Goal: Task Accomplishment & Management: Manage account settings

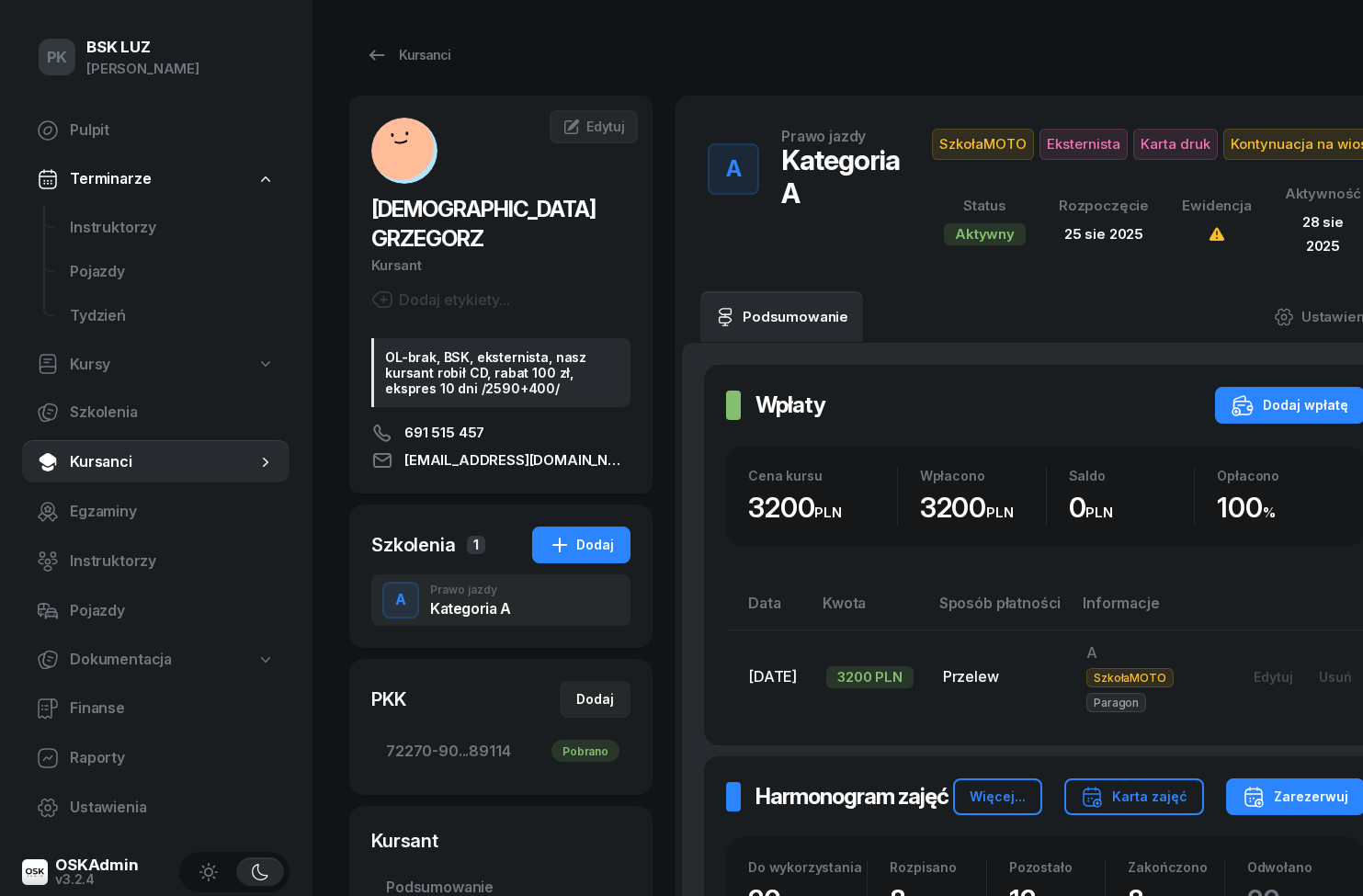
scroll to position [0, 92]
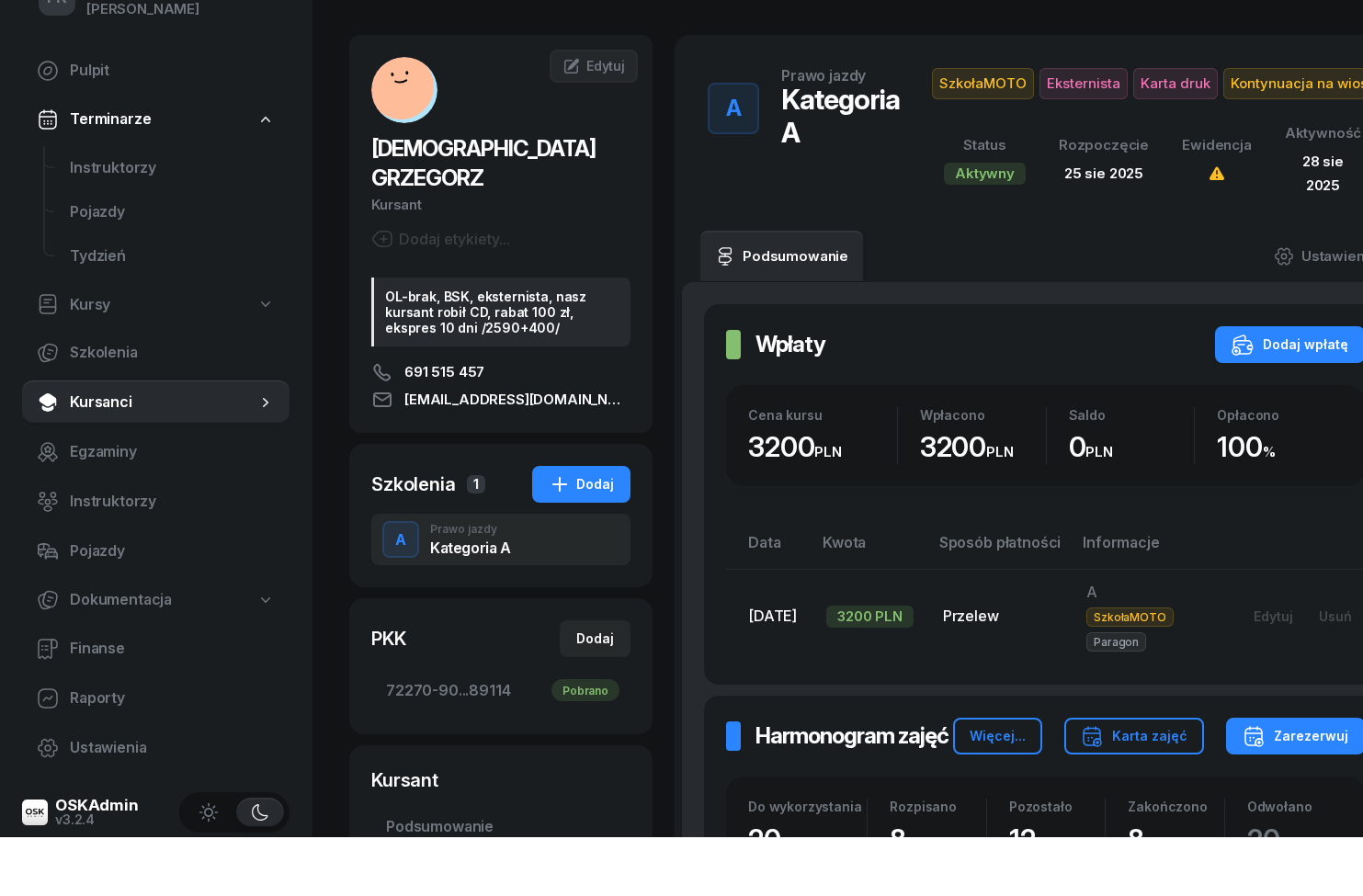
scroll to position [61, 0]
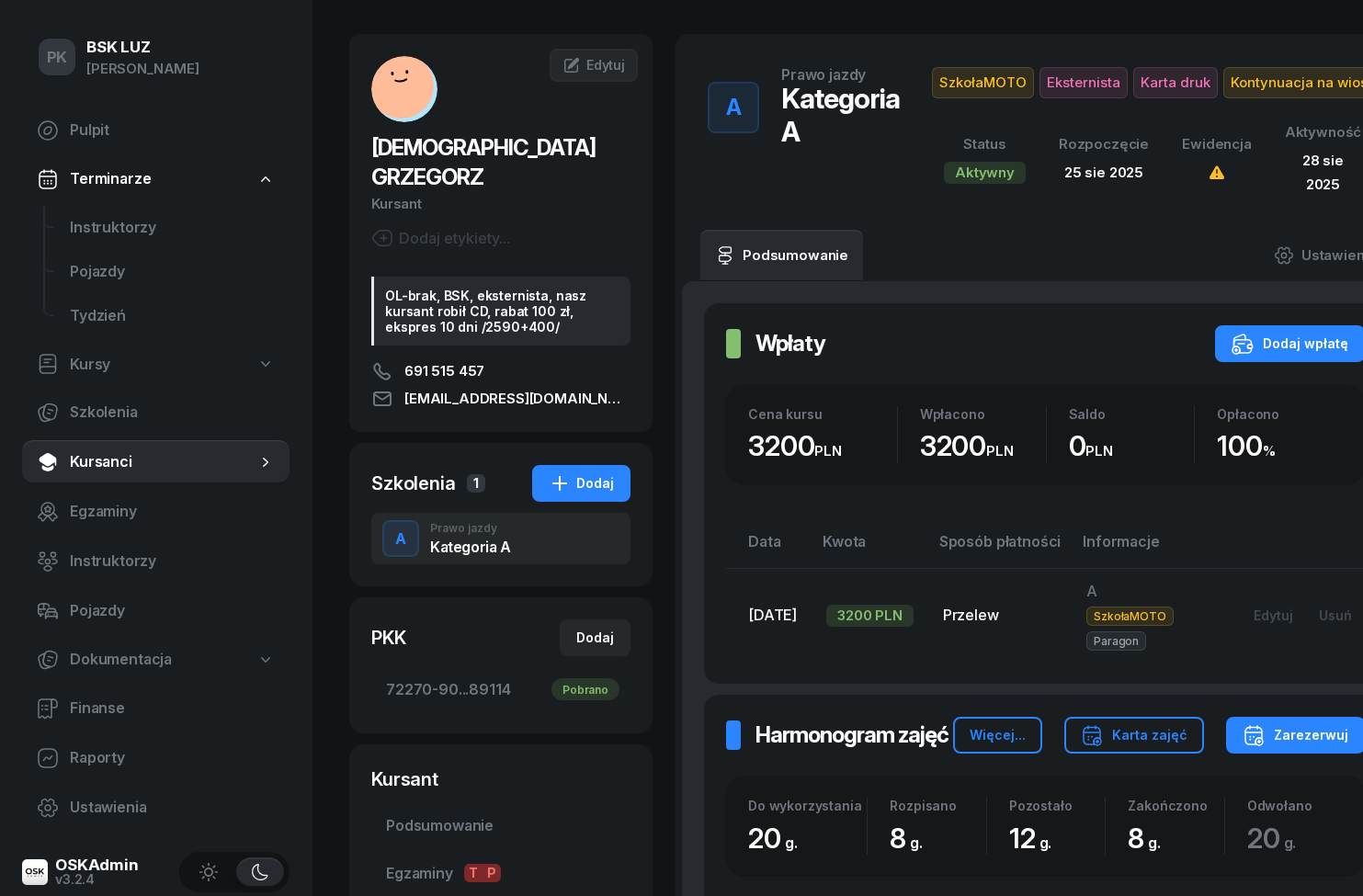
click at [86, 229] on span "Instruktorzy" at bounding box center [172, 228] width 205 height 24
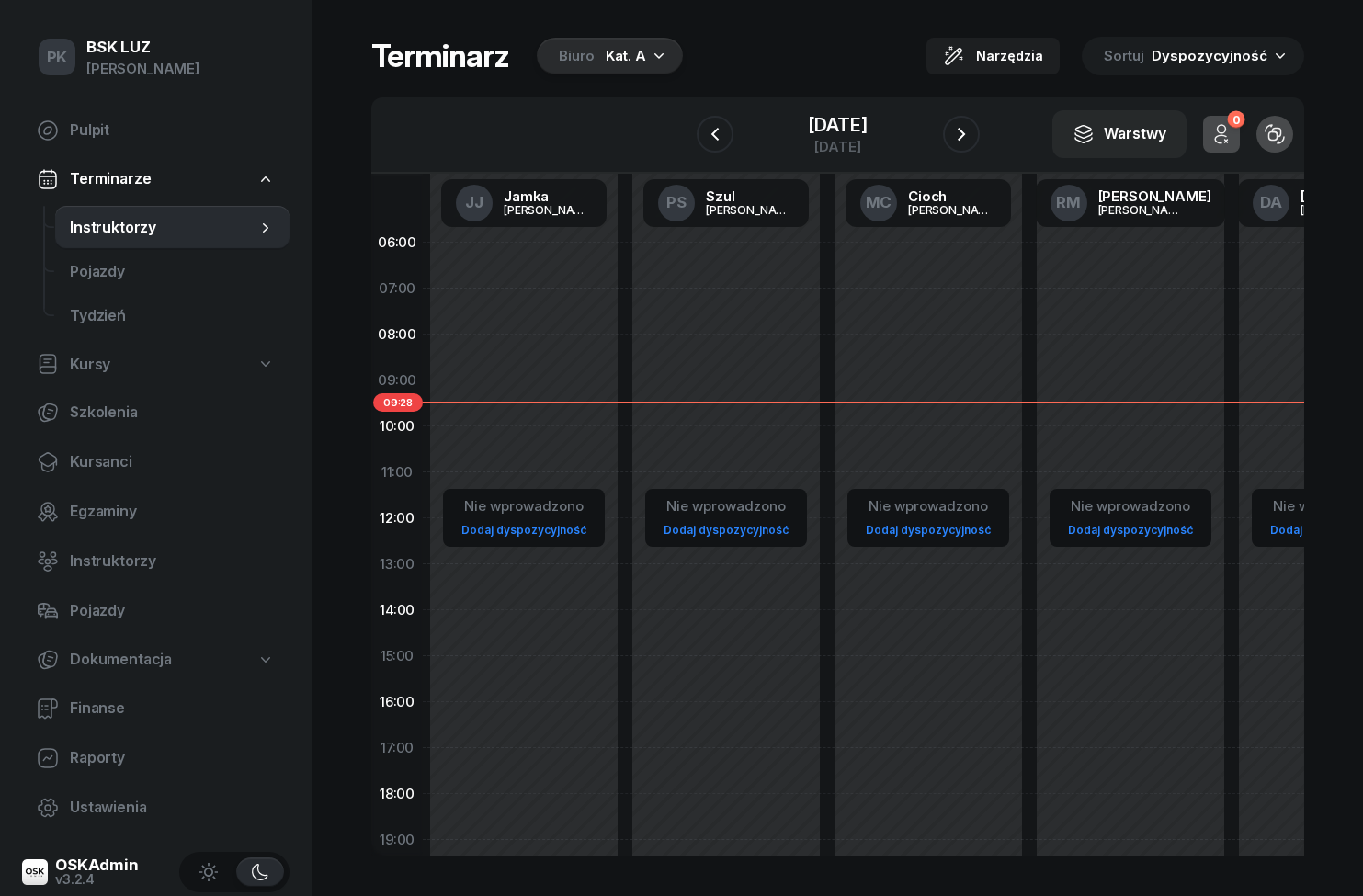
click at [71, 455] on span "Kursanci" at bounding box center [172, 462] width 205 height 24
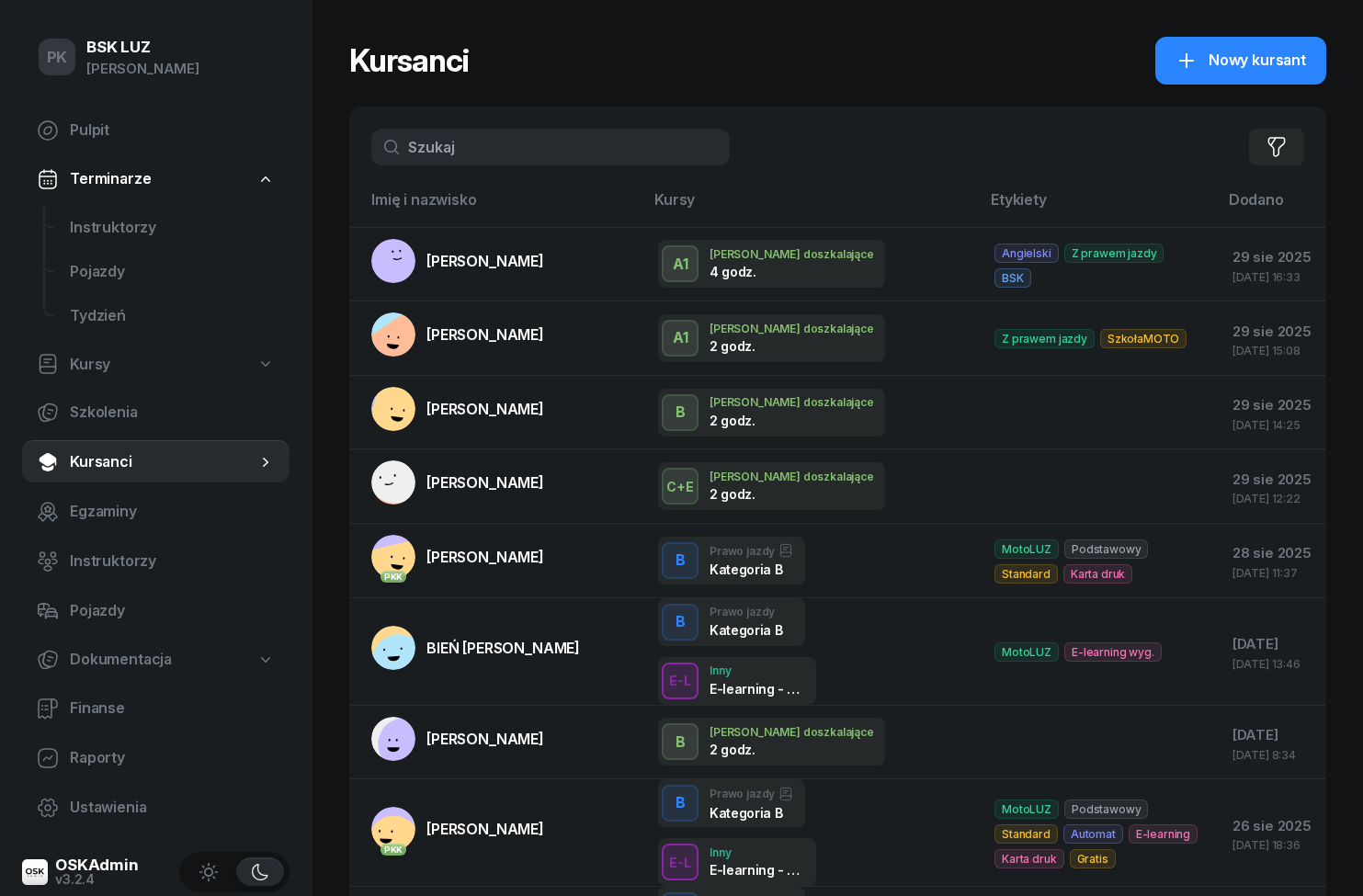
click at [438, 257] on span "[PERSON_NAME]" at bounding box center [485, 261] width 117 height 19
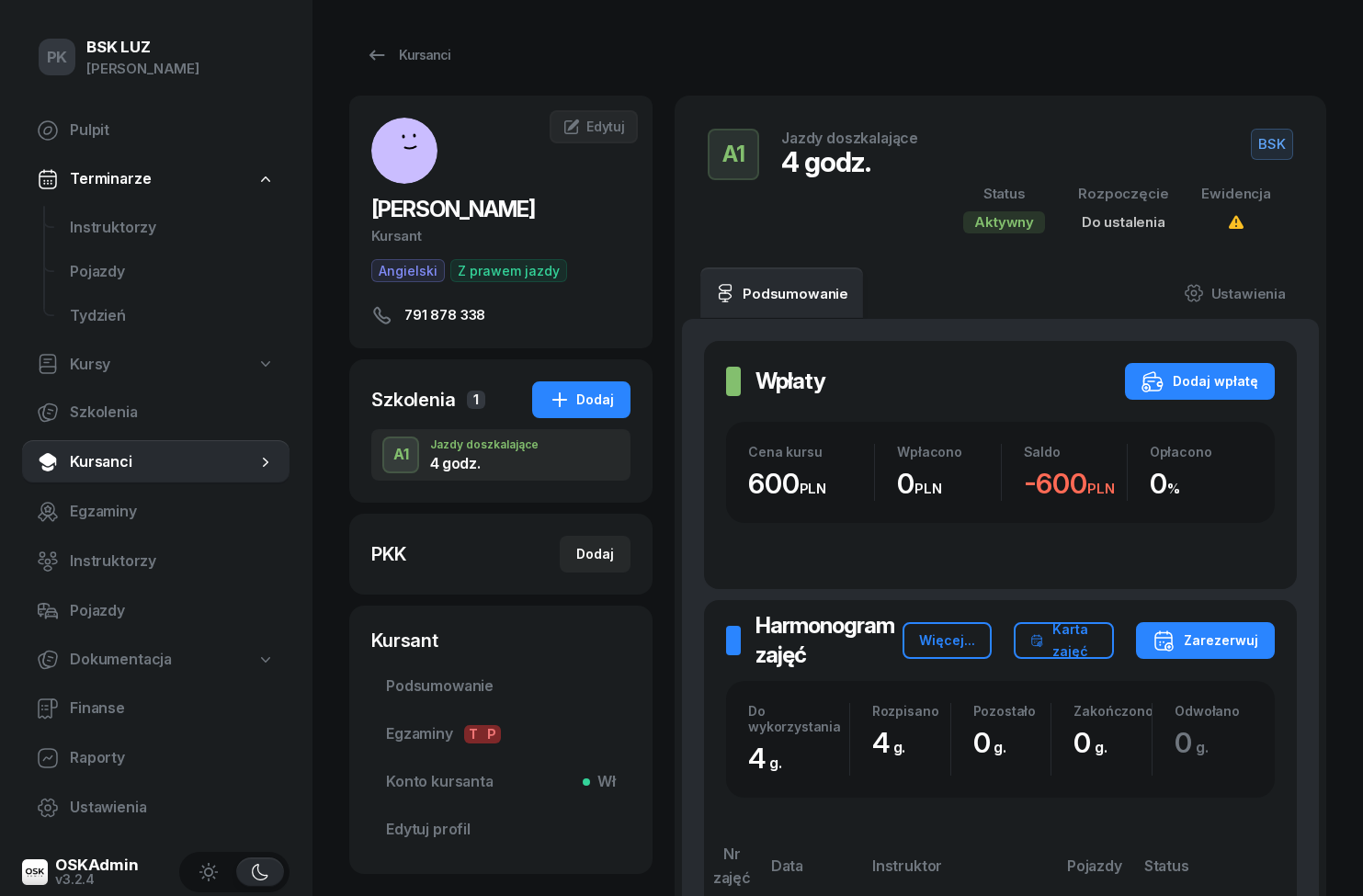
click at [1284, 143] on span "BSK" at bounding box center [1271, 145] width 42 height 32
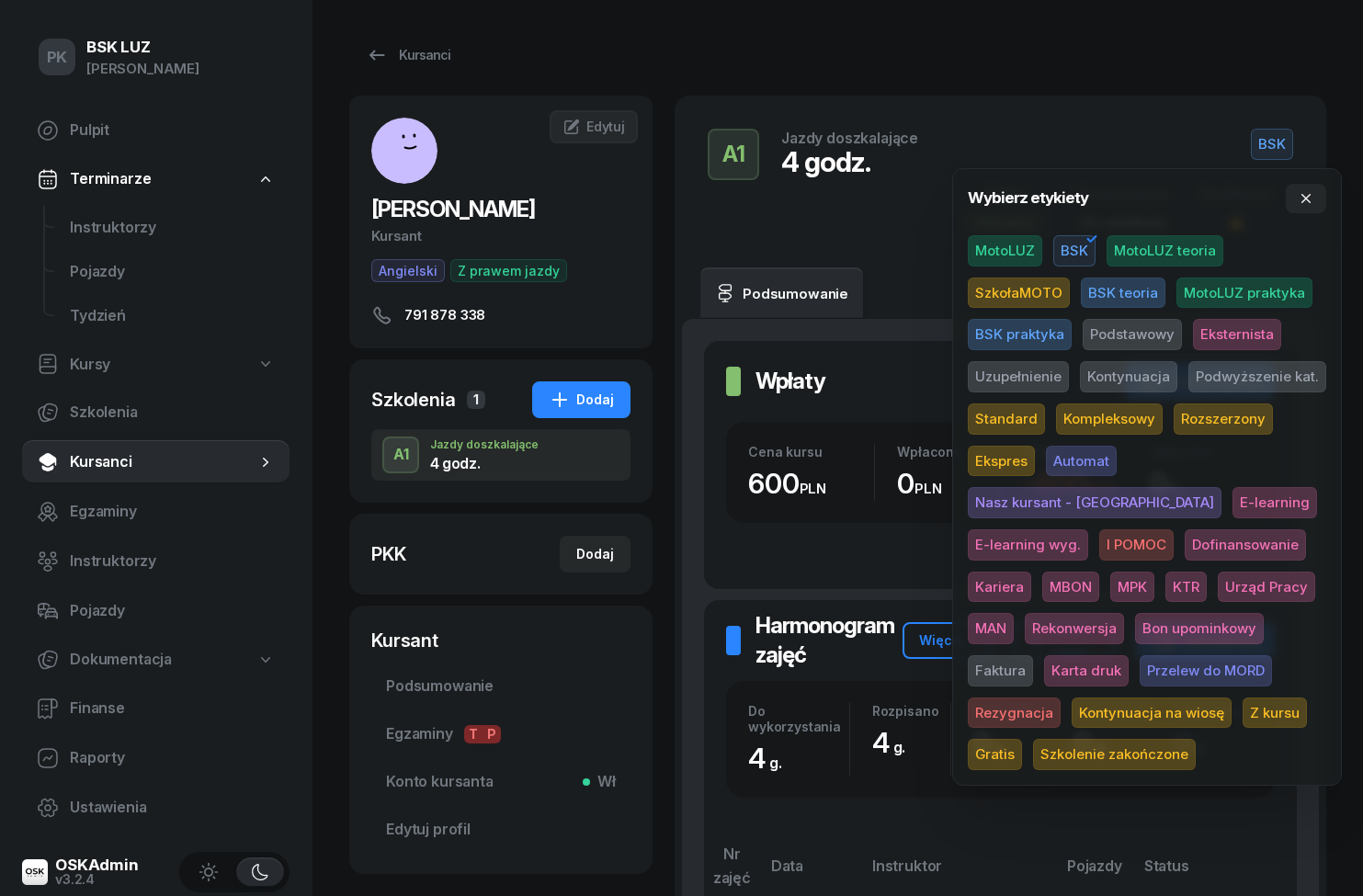
click at [1049, 286] on span "SzkołaMOTO" at bounding box center [1019, 294] width 102 height 32
click at [1083, 241] on icon "button" at bounding box center [1092, 239] width 22 height 22
click at [1270, 48] on div "Kursanci" at bounding box center [837, 54] width 977 height 36
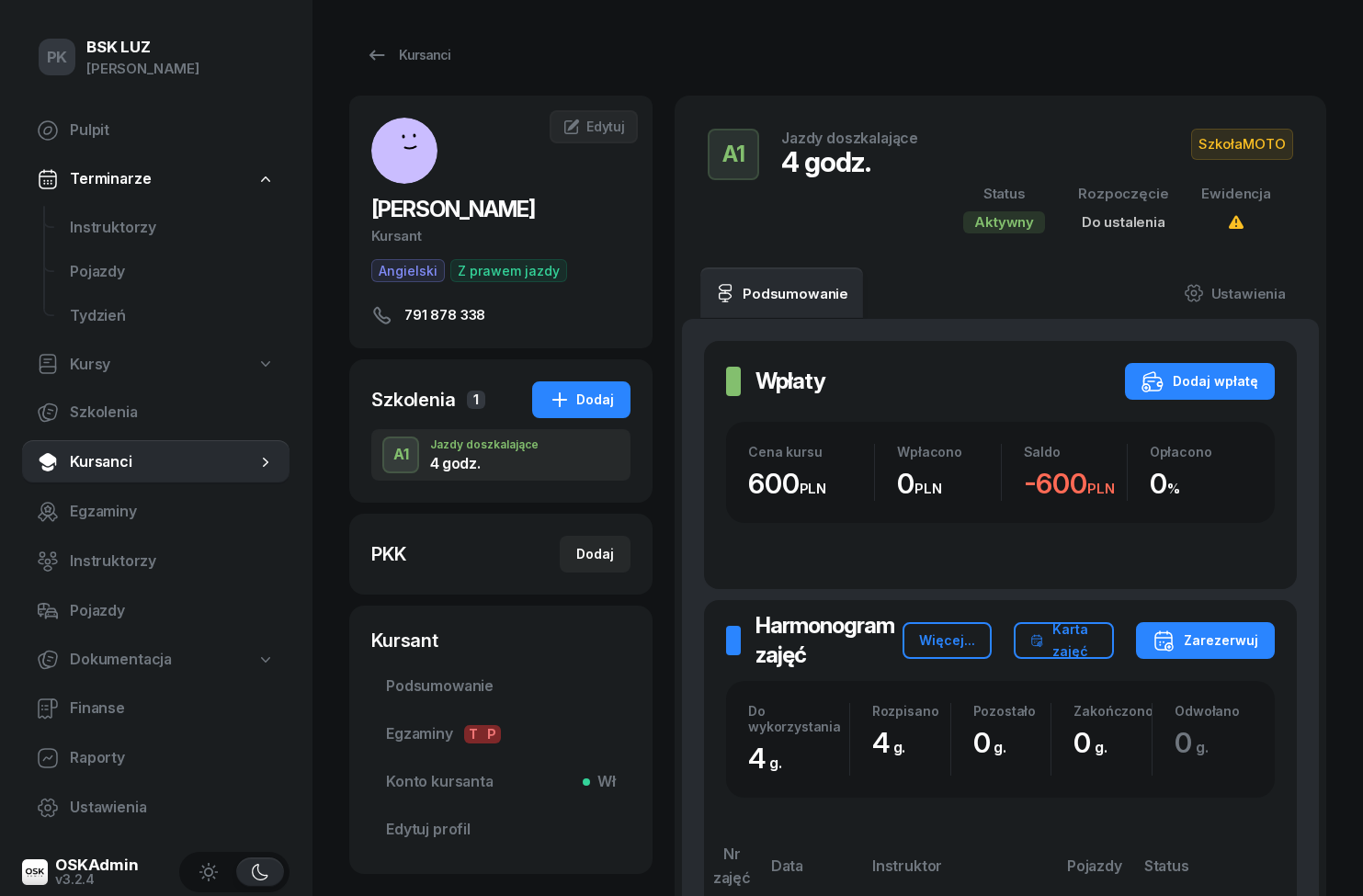
click at [398, 65] on div "Kursanci" at bounding box center [408, 55] width 85 height 22
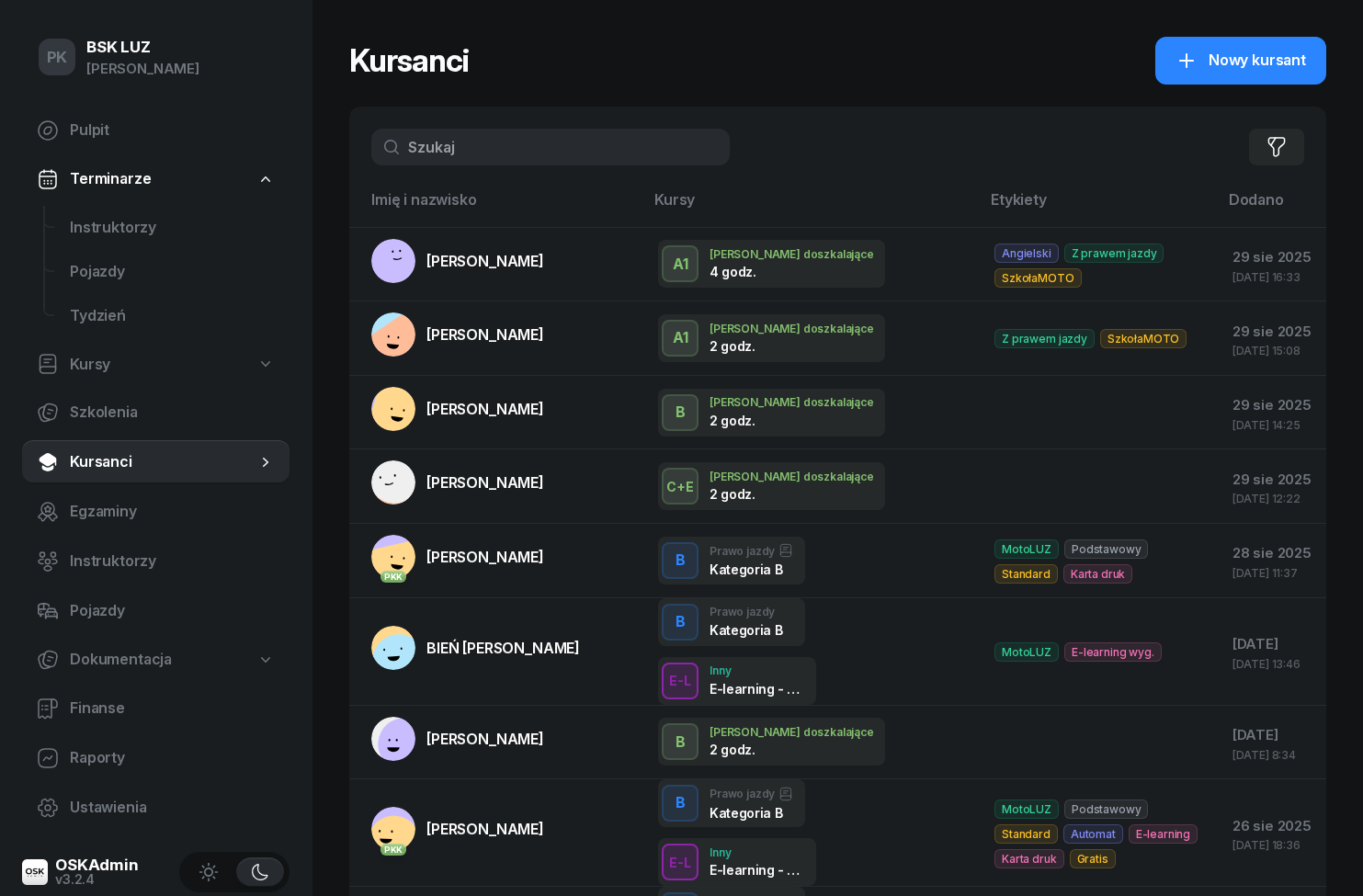
click at [431, 323] on link "[PERSON_NAME]" at bounding box center [457, 334] width 172 height 44
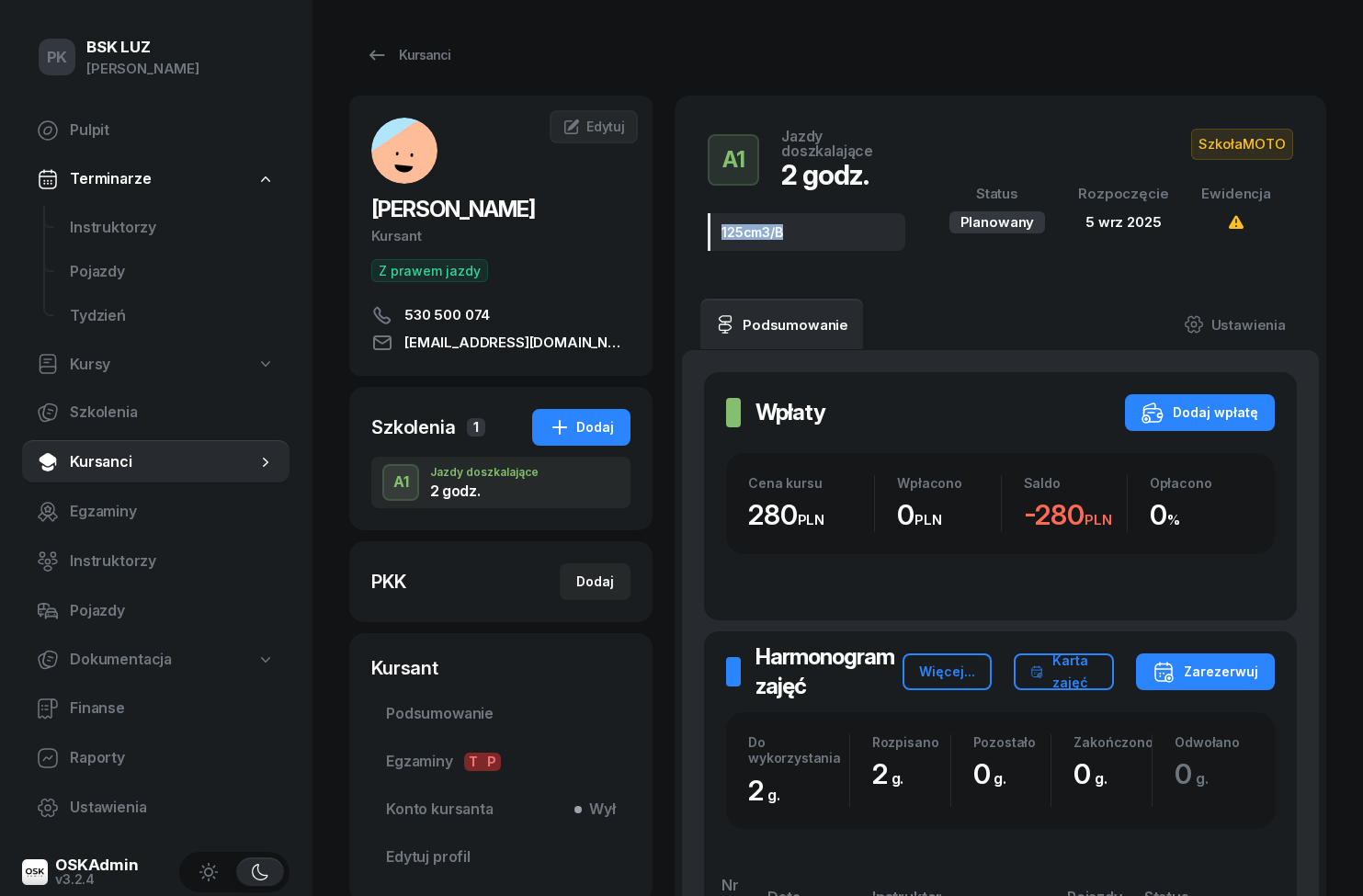
click at [407, 37] on link "Kursanci" at bounding box center [407, 54] width 117 height 36
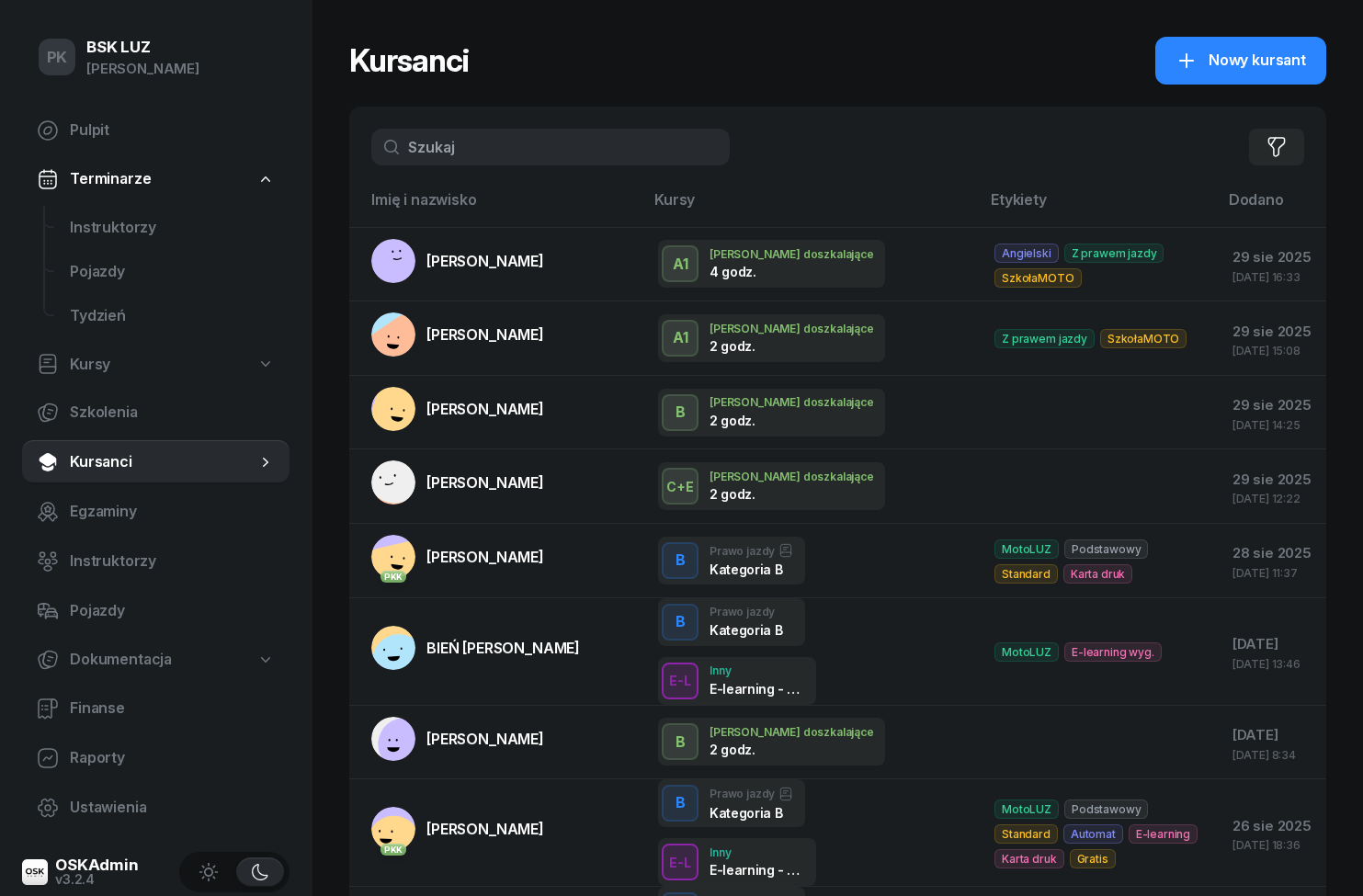
click at [443, 254] on span "[PERSON_NAME]" at bounding box center [485, 261] width 117 height 19
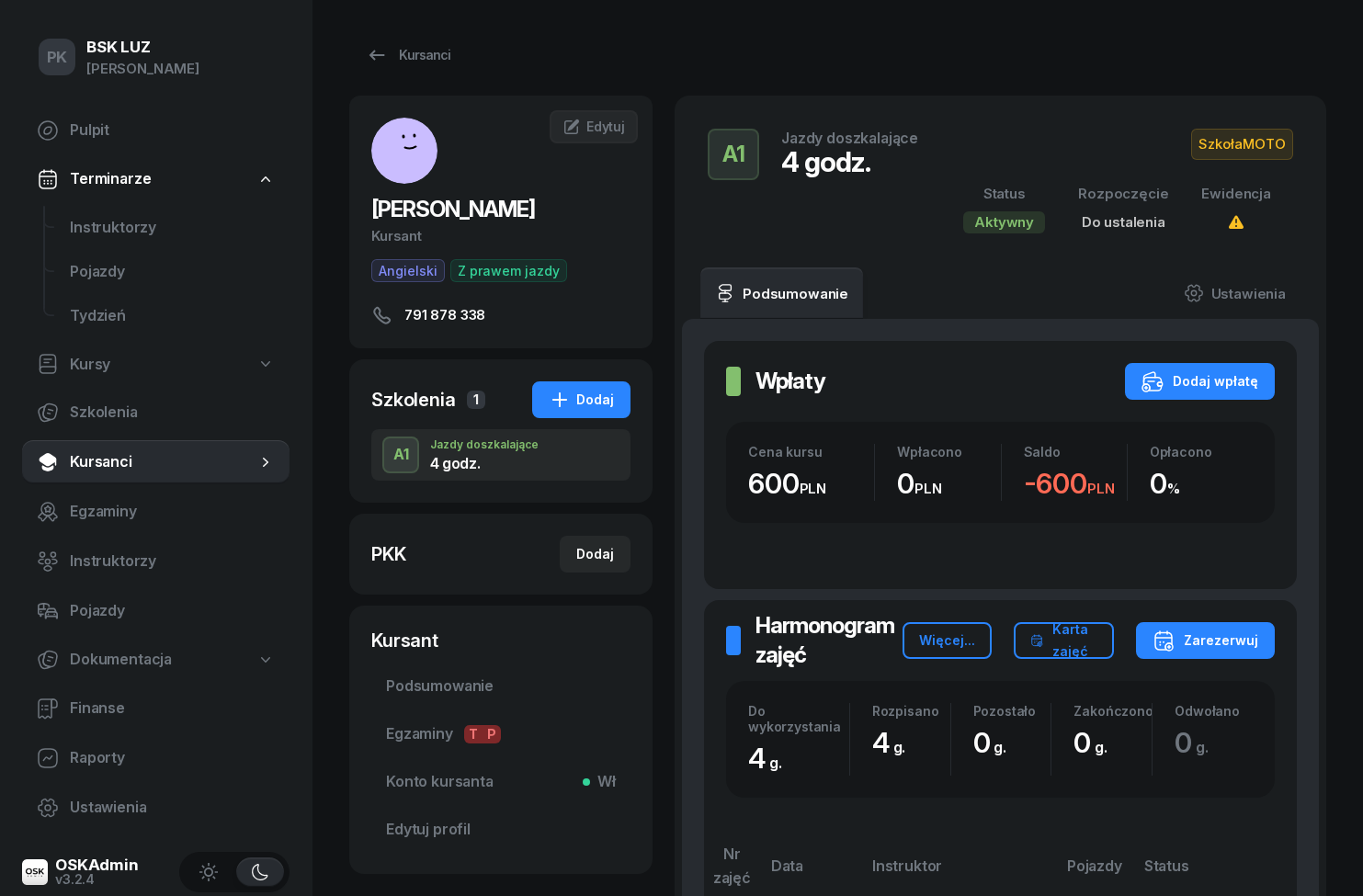
click at [1259, 283] on link "Ustawienia" at bounding box center [1234, 293] width 131 height 51
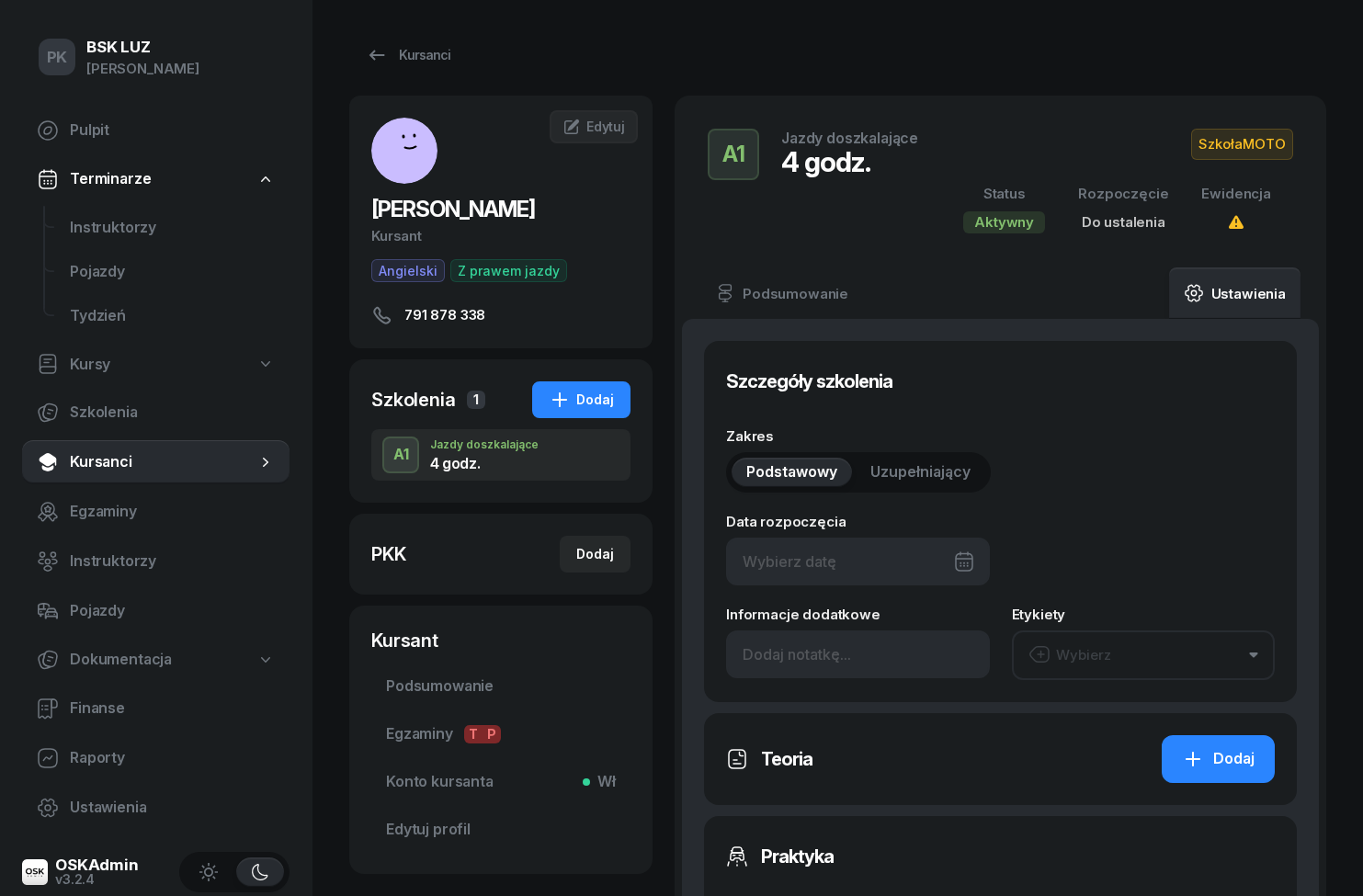
type input "4"
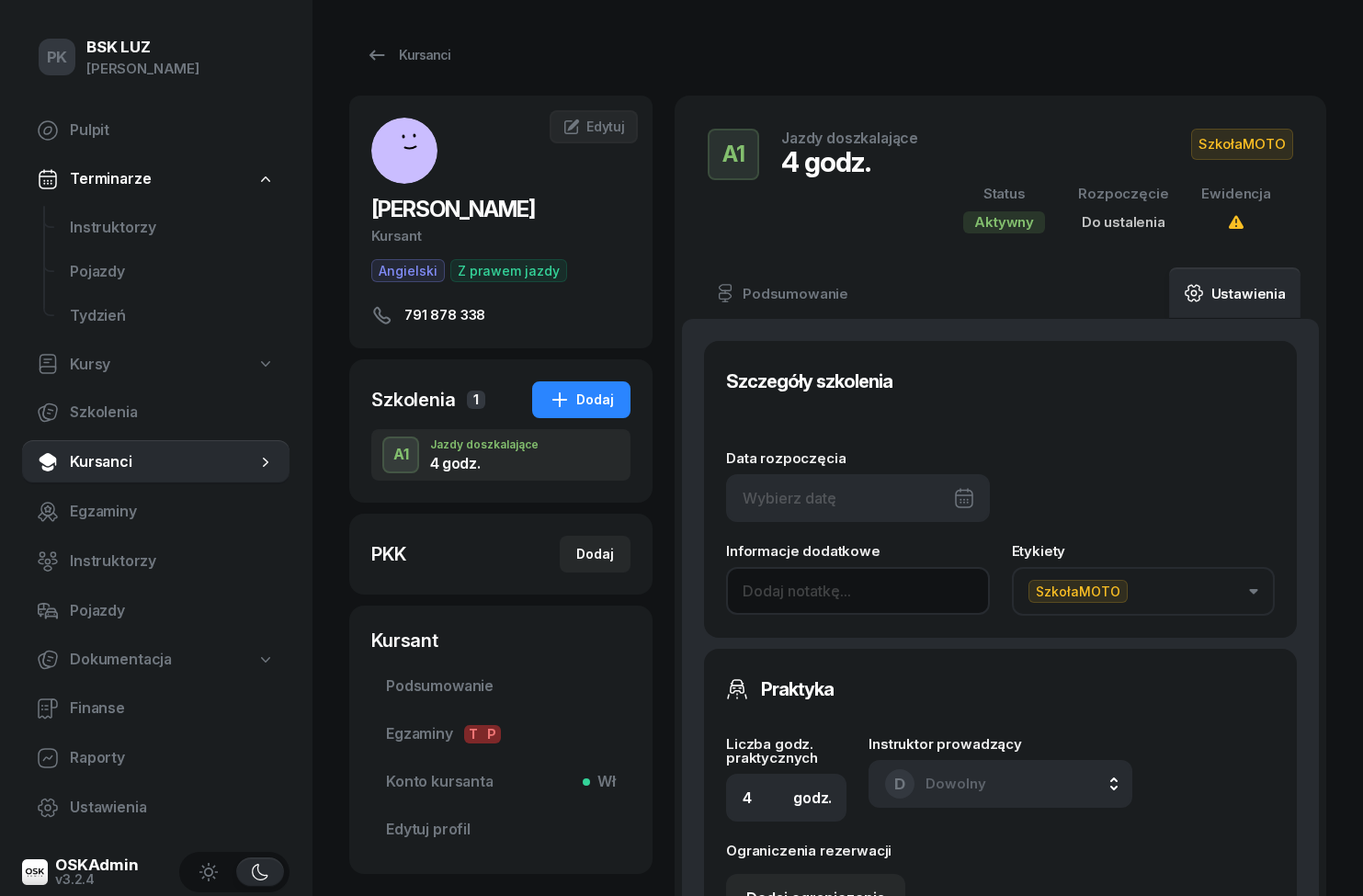
click at [805, 607] on input at bounding box center [858, 590] width 264 height 47
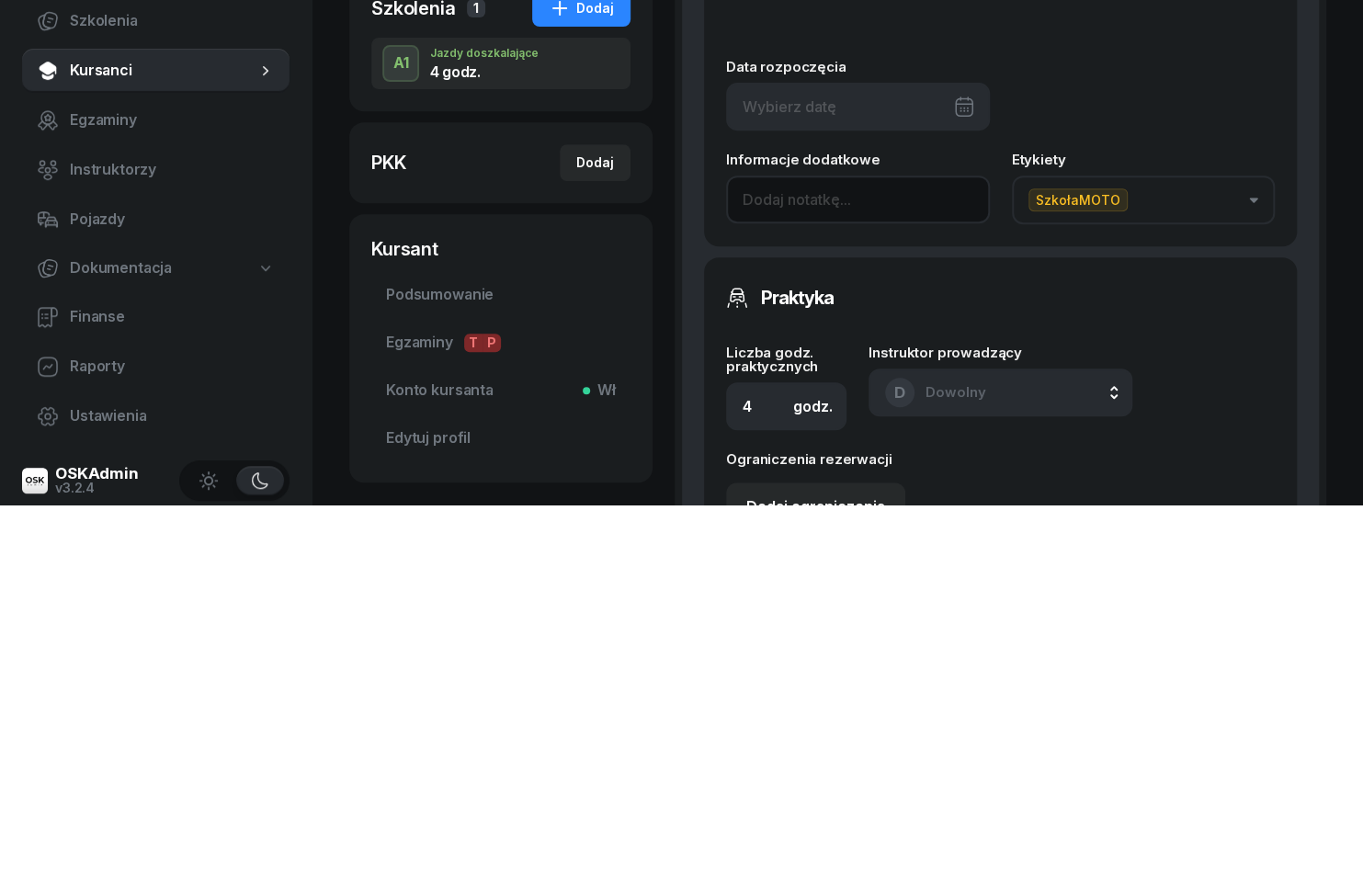
paste input "125cm3/B"
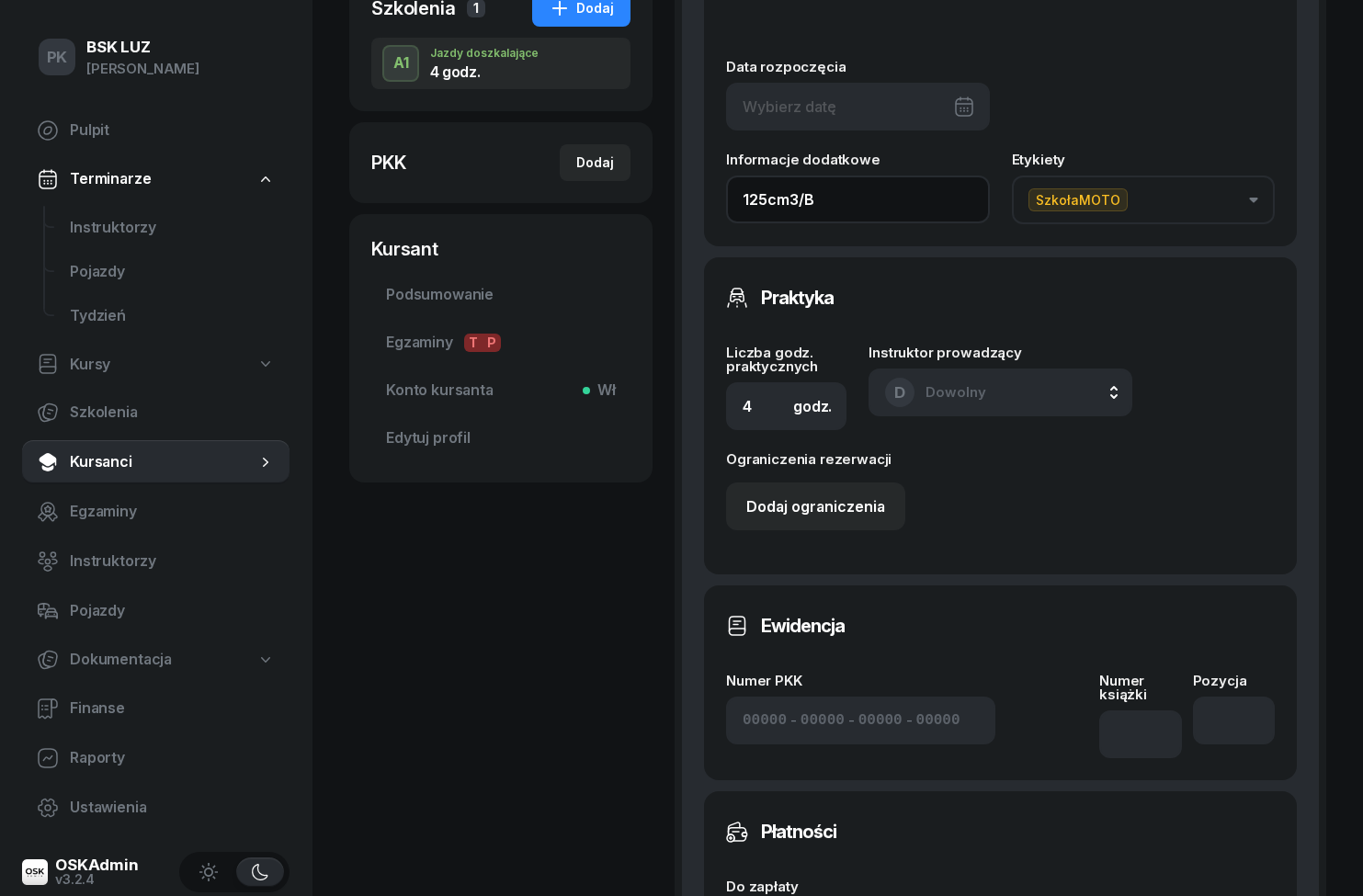
type input "125cm3/B"
click at [919, 92] on div at bounding box center [858, 106] width 264 height 47
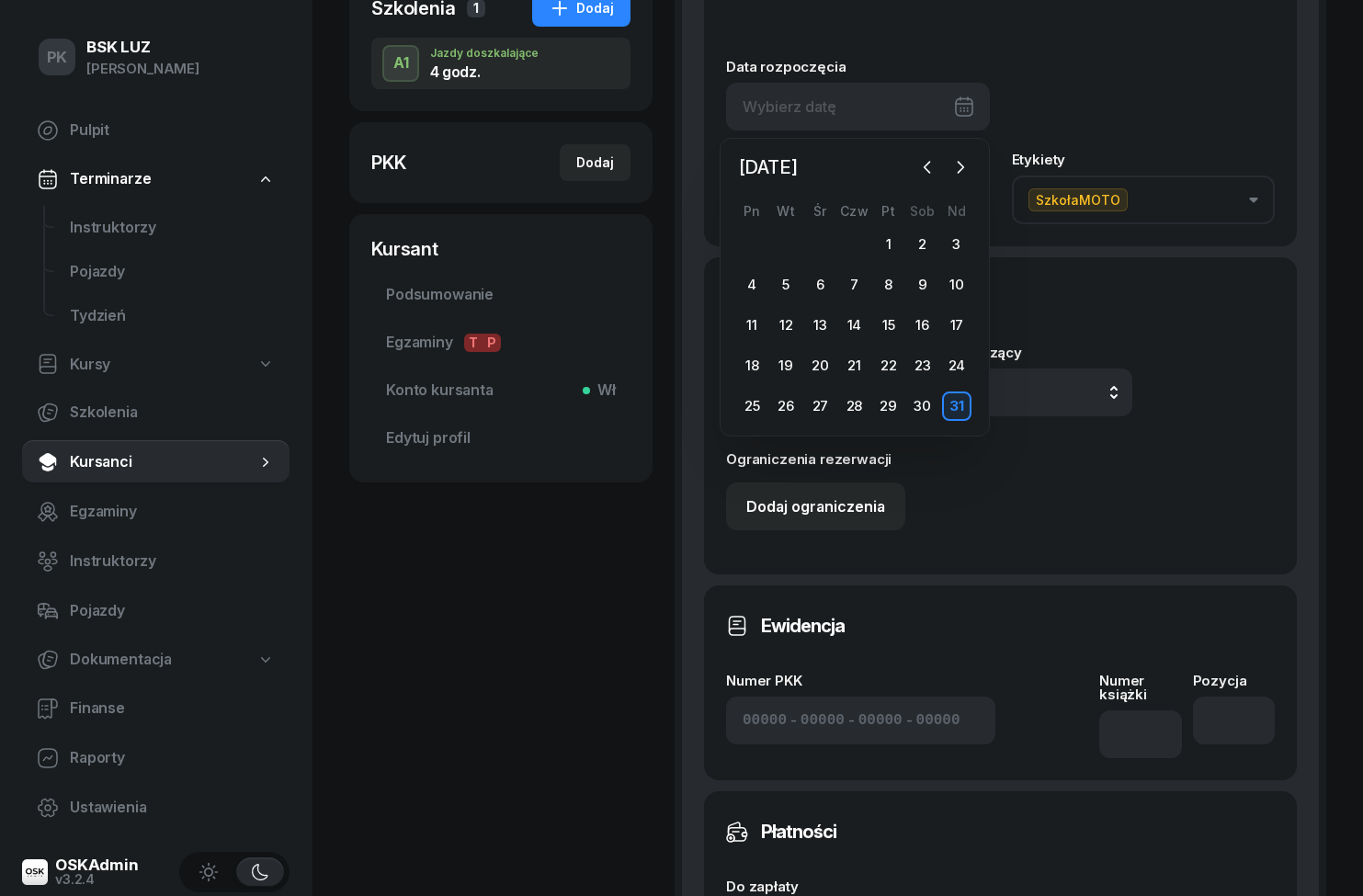
click at [967, 163] on icon "button" at bounding box center [960, 167] width 19 height 19
click at [793, 235] on div "2" at bounding box center [785, 244] width 30 height 30
type input "[DATE]"
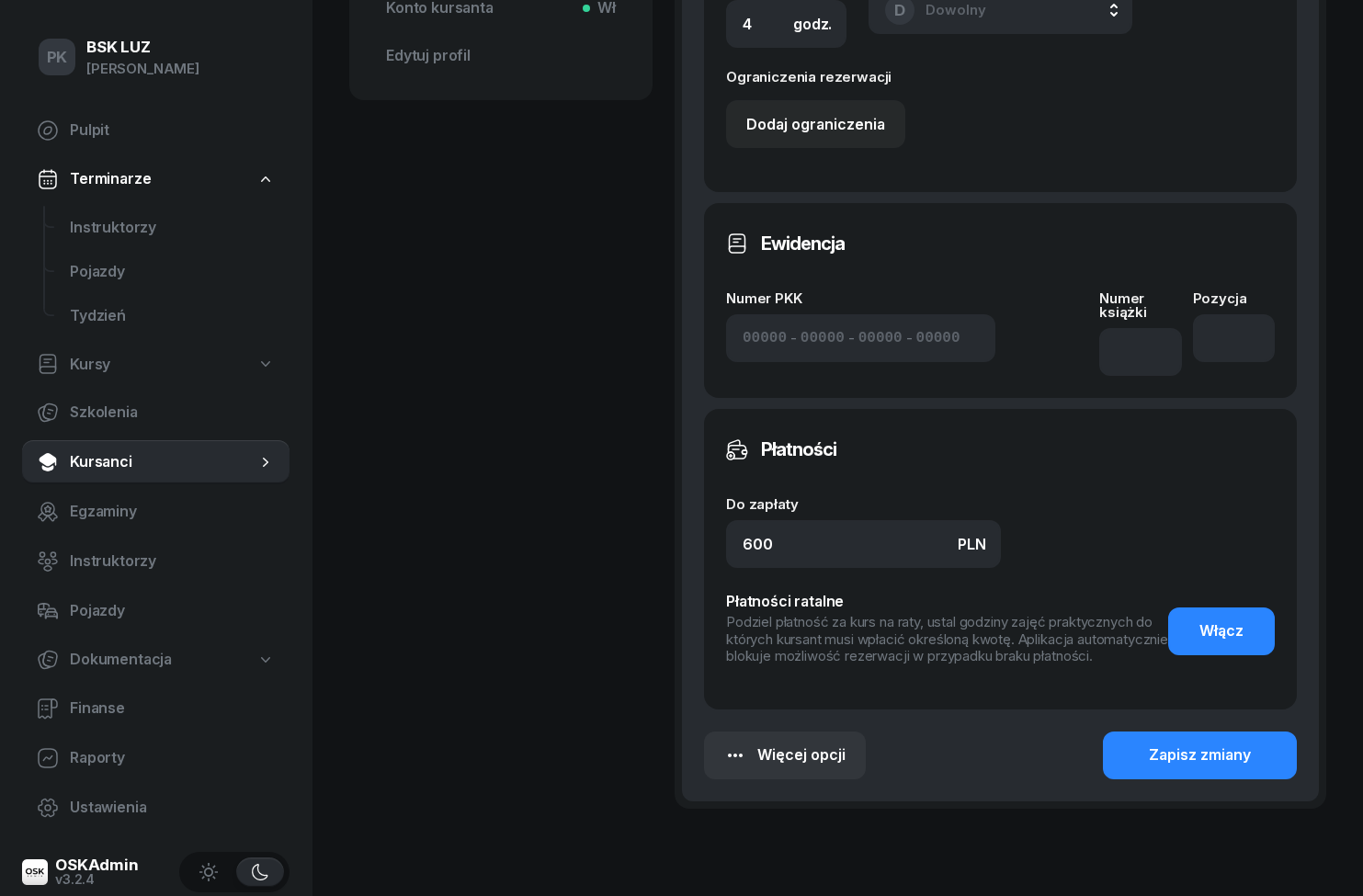
scroll to position [800, 0]
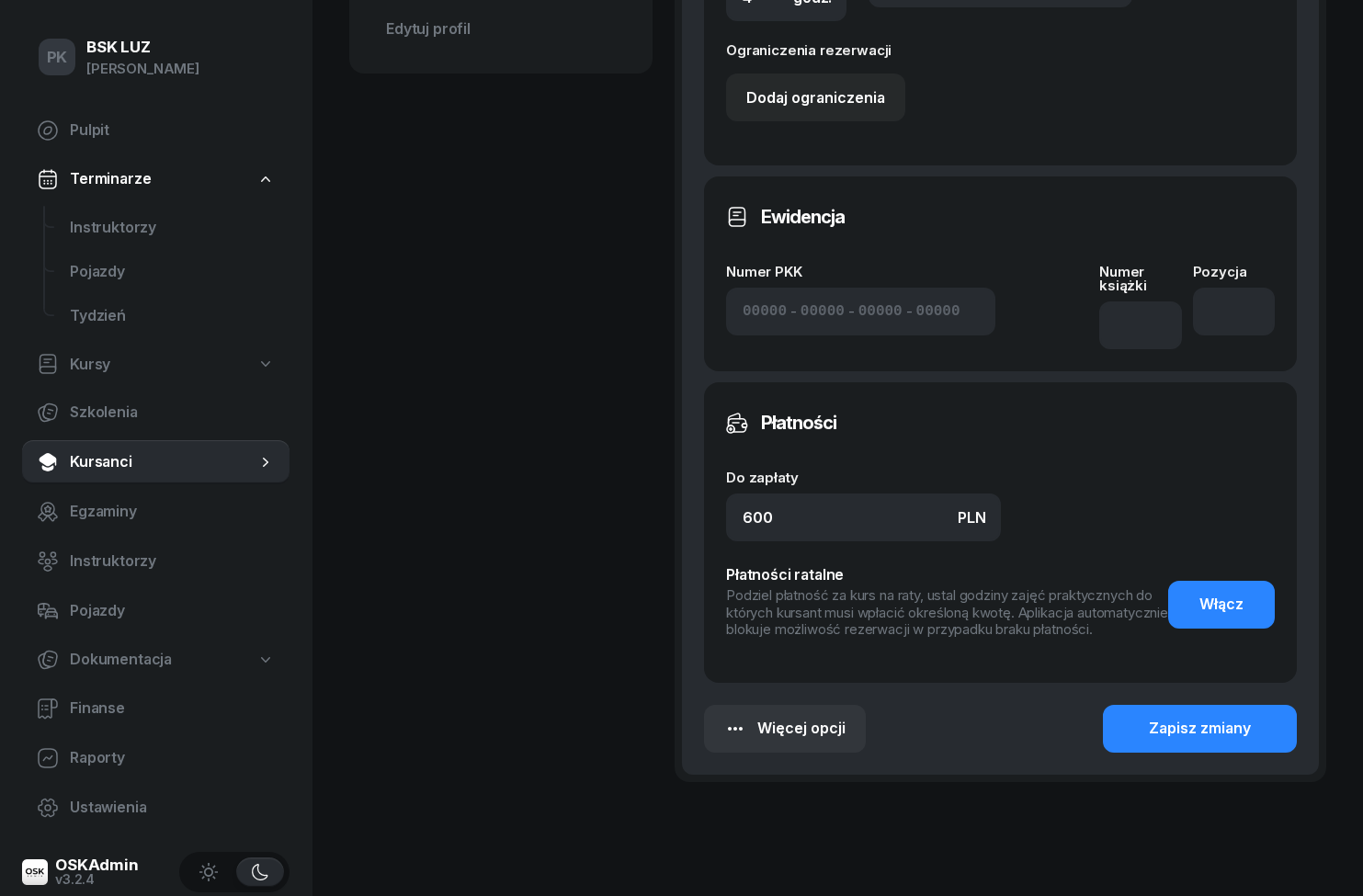
click at [1241, 737] on div "Zapisz zmiany" at bounding box center [1200, 728] width 102 height 24
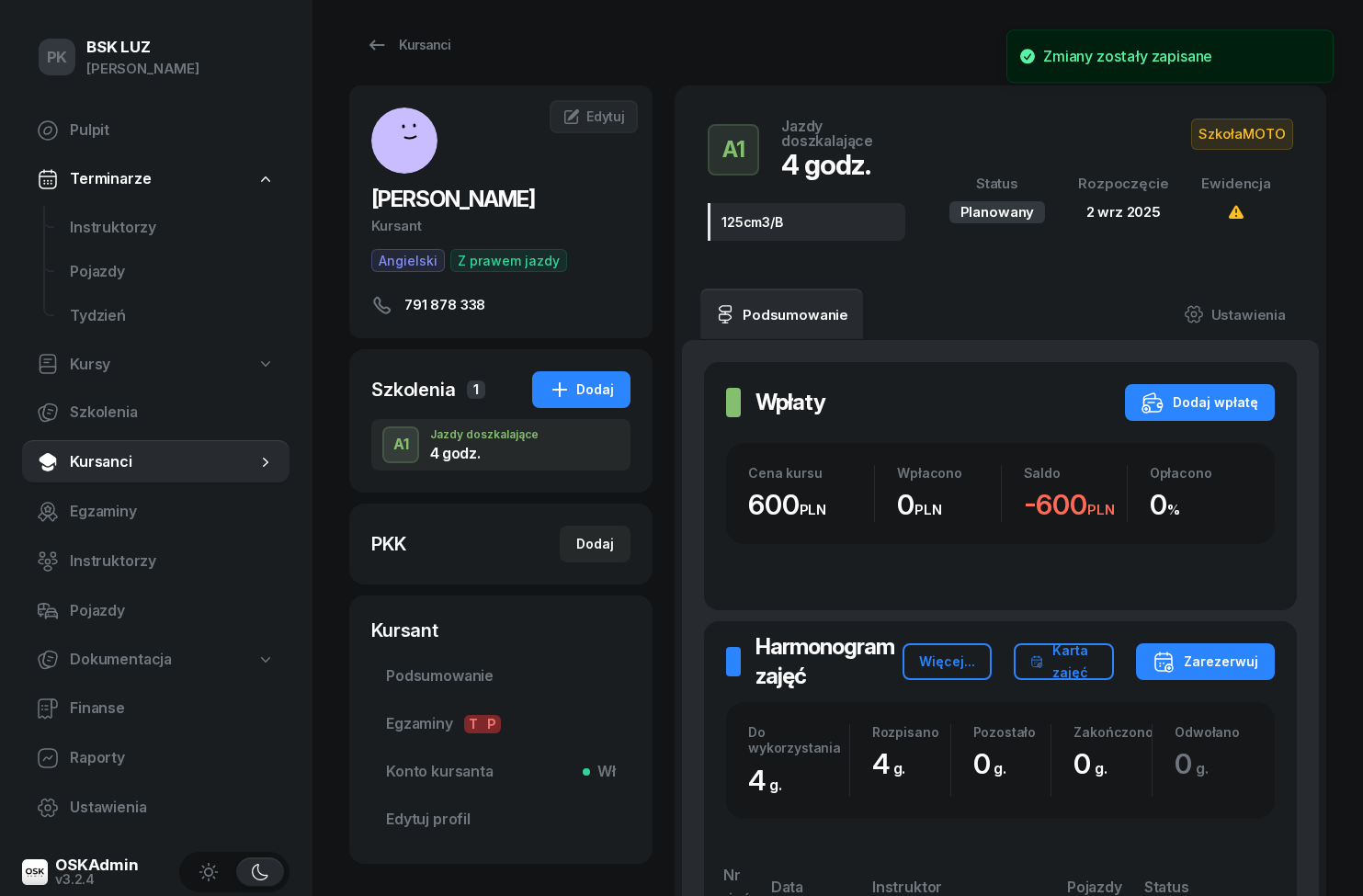
scroll to position [0, 0]
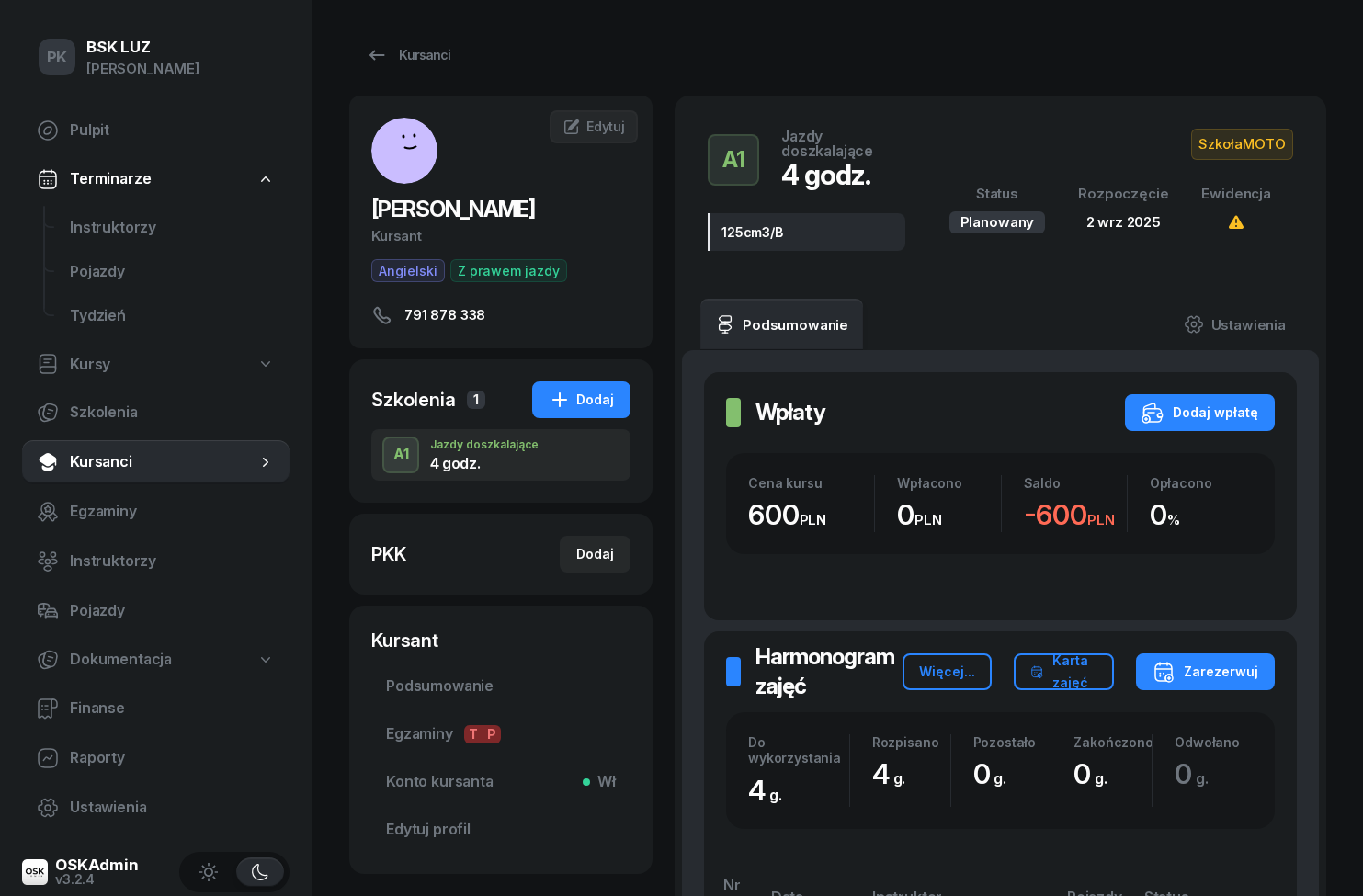
click at [100, 235] on span "Instruktorzy" at bounding box center [172, 228] width 205 height 24
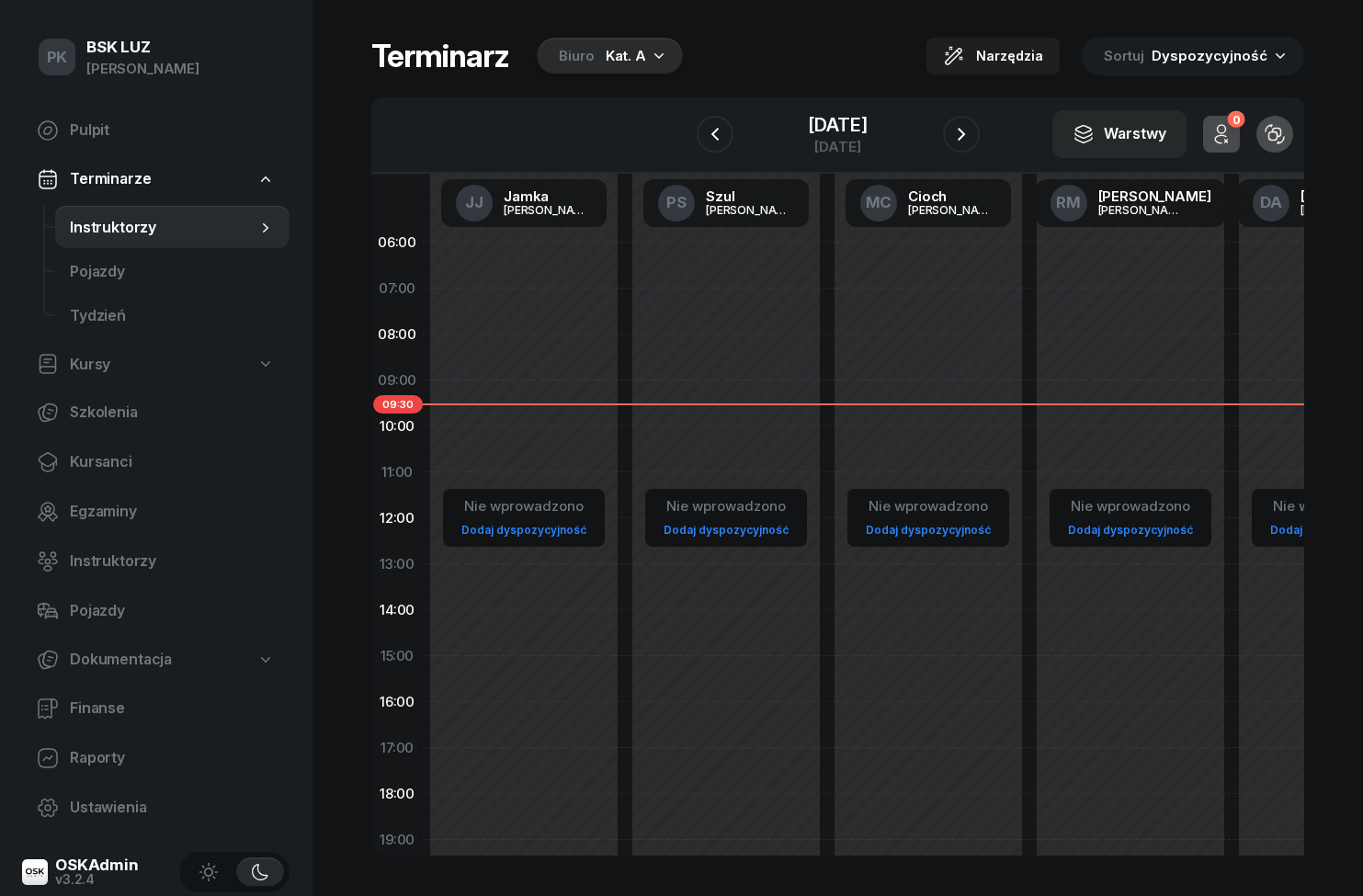
click at [971, 124] on icon "button" at bounding box center [961, 134] width 22 height 22
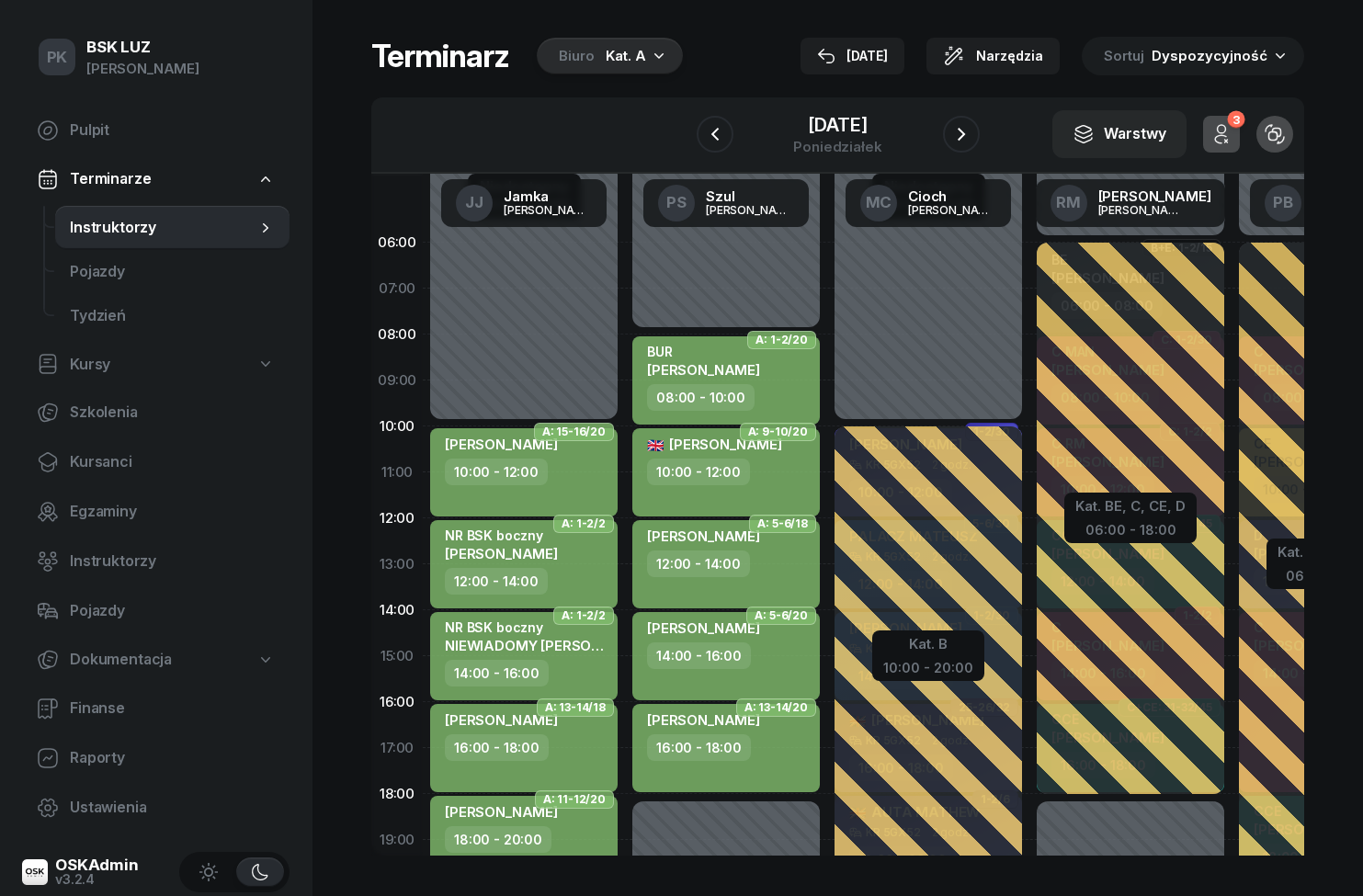
click at [955, 137] on icon "button" at bounding box center [961, 134] width 22 height 22
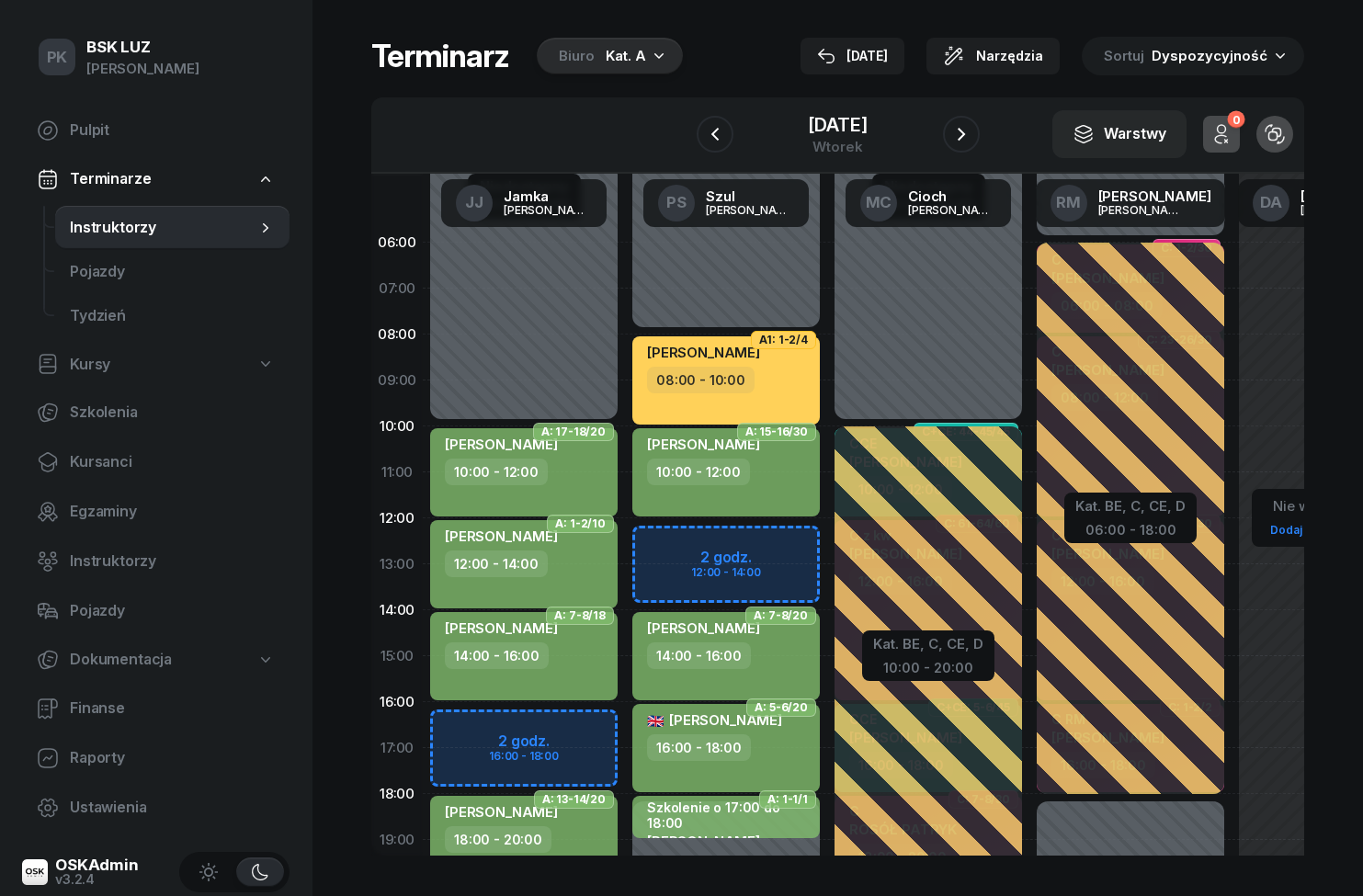
click at [965, 129] on icon "button" at bounding box center [961, 134] width 22 height 22
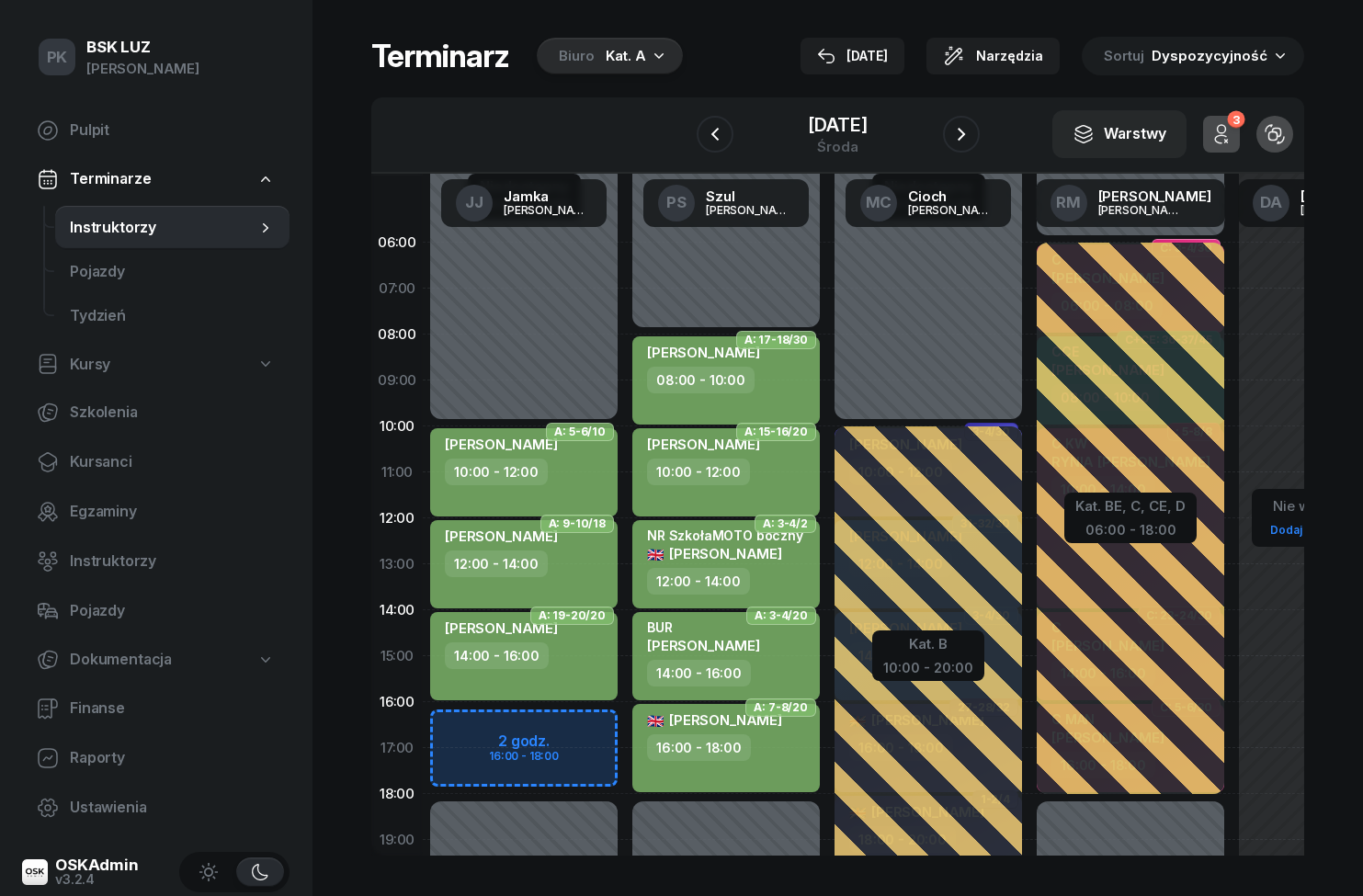
click at [973, 138] on button "button" at bounding box center [961, 134] width 36 height 36
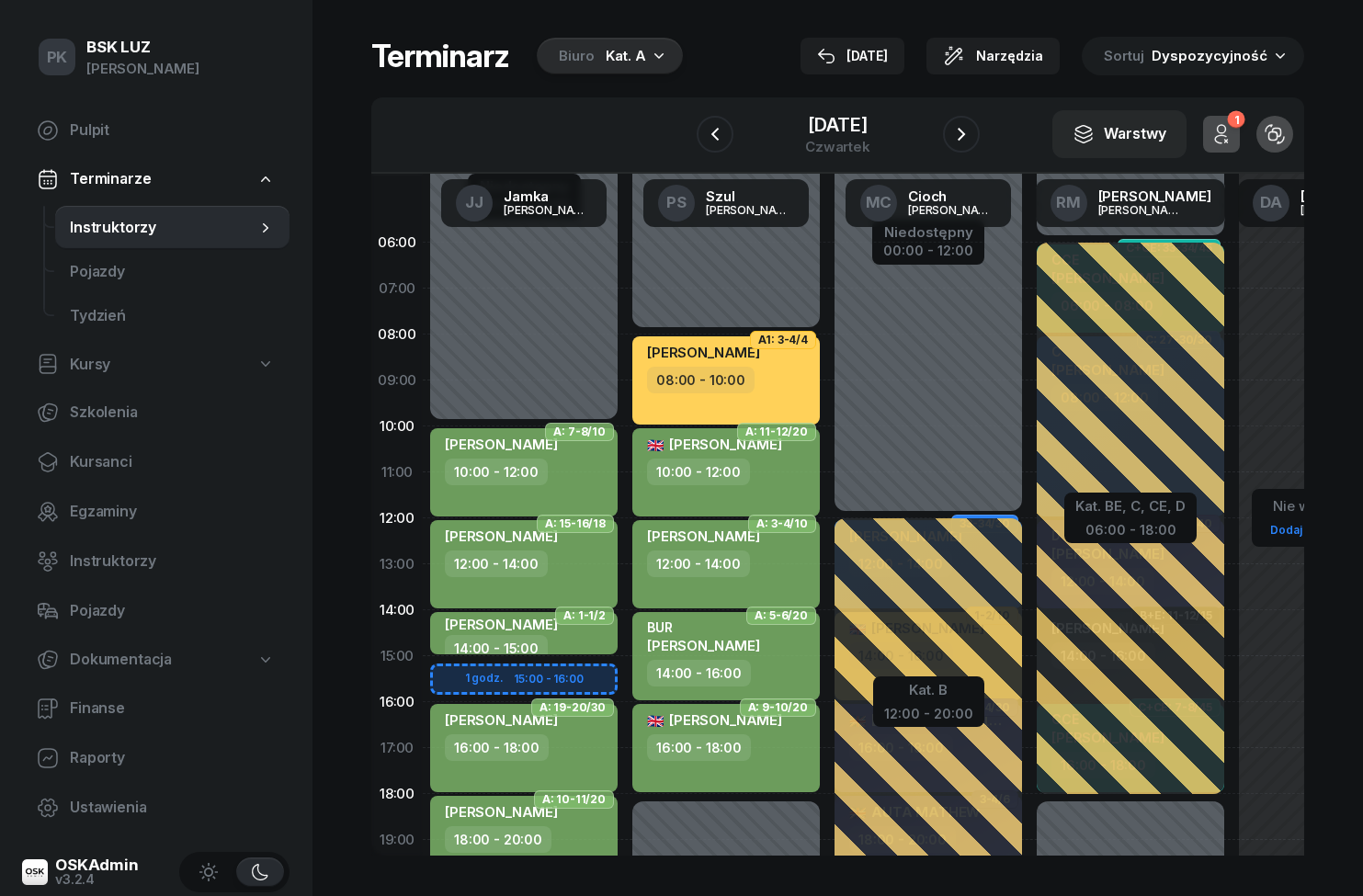
click at [972, 138] on icon "button" at bounding box center [961, 134] width 22 height 22
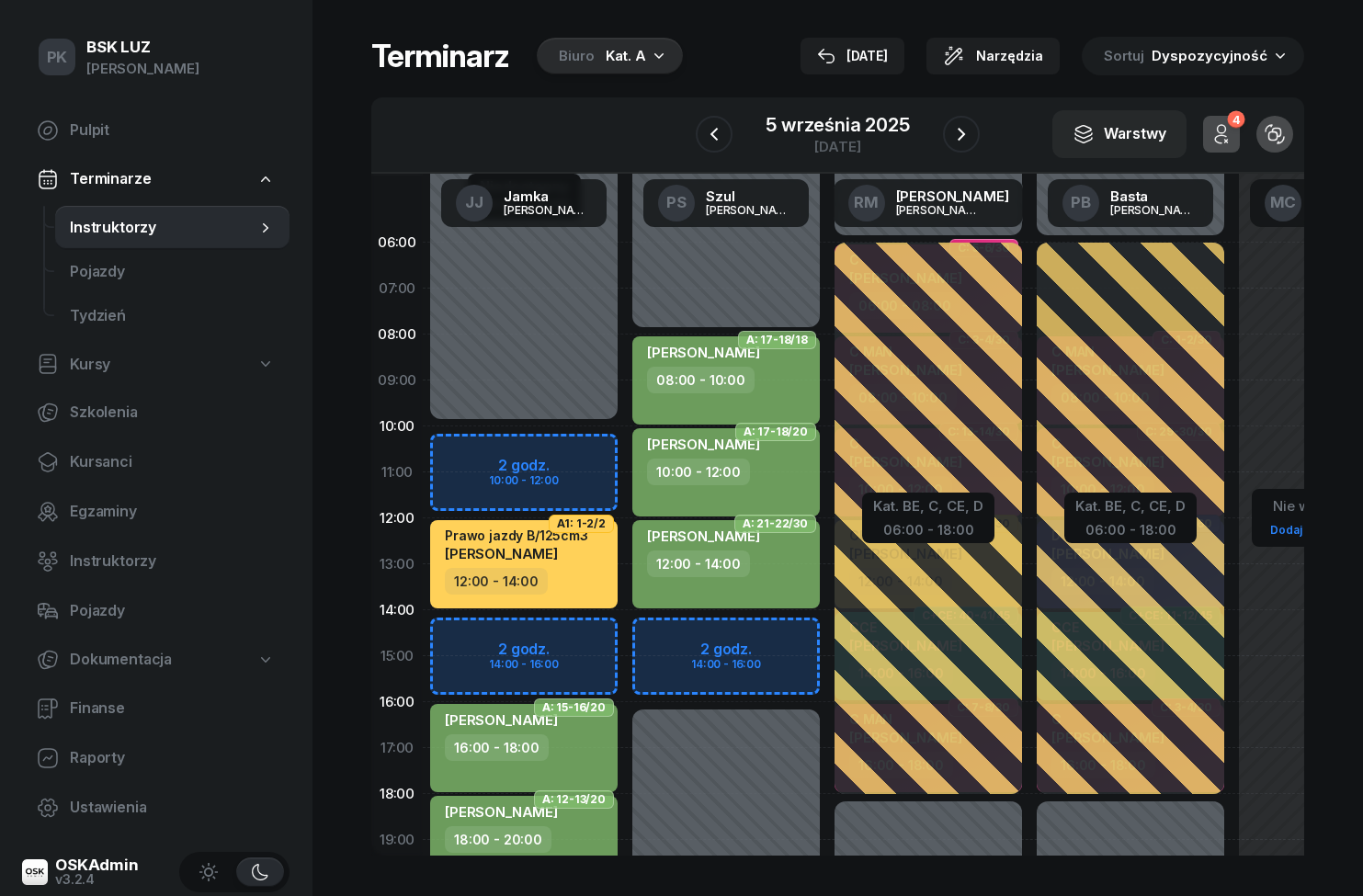
click at [972, 129] on icon "button" at bounding box center [961, 134] width 22 height 22
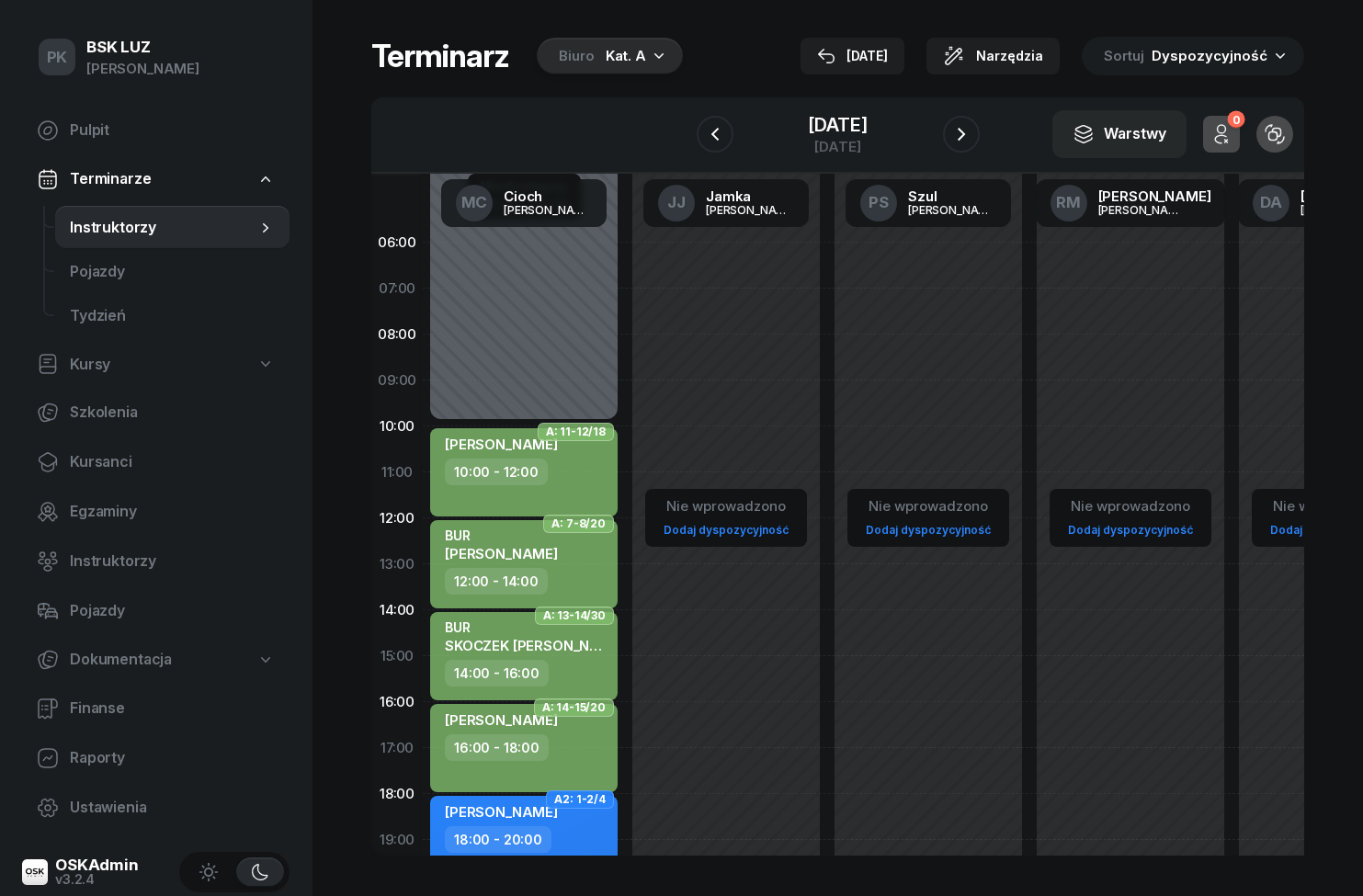
scroll to position [159, 0]
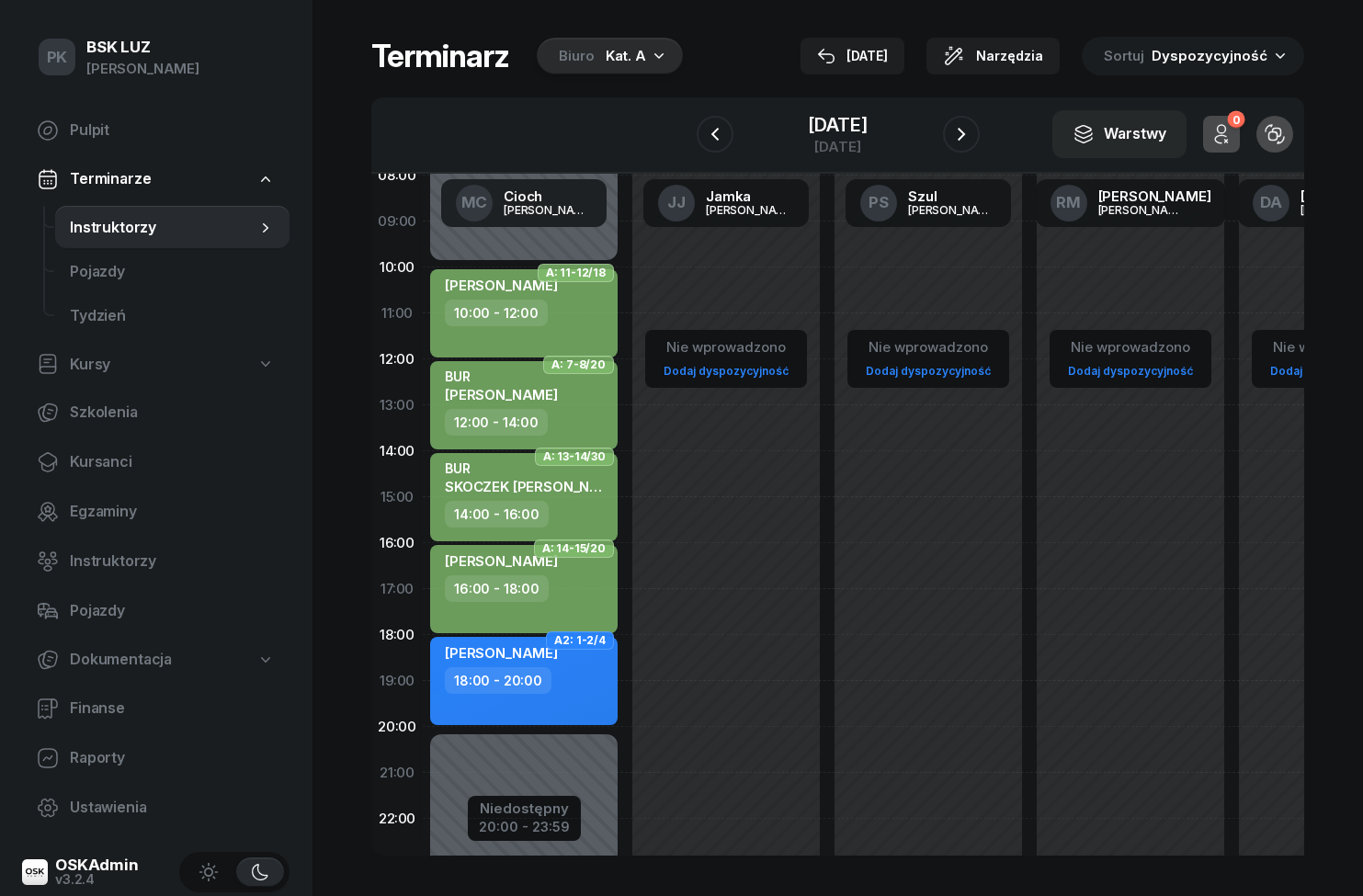
click at [721, 138] on icon "button" at bounding box center [715, 134] width 22 height 22
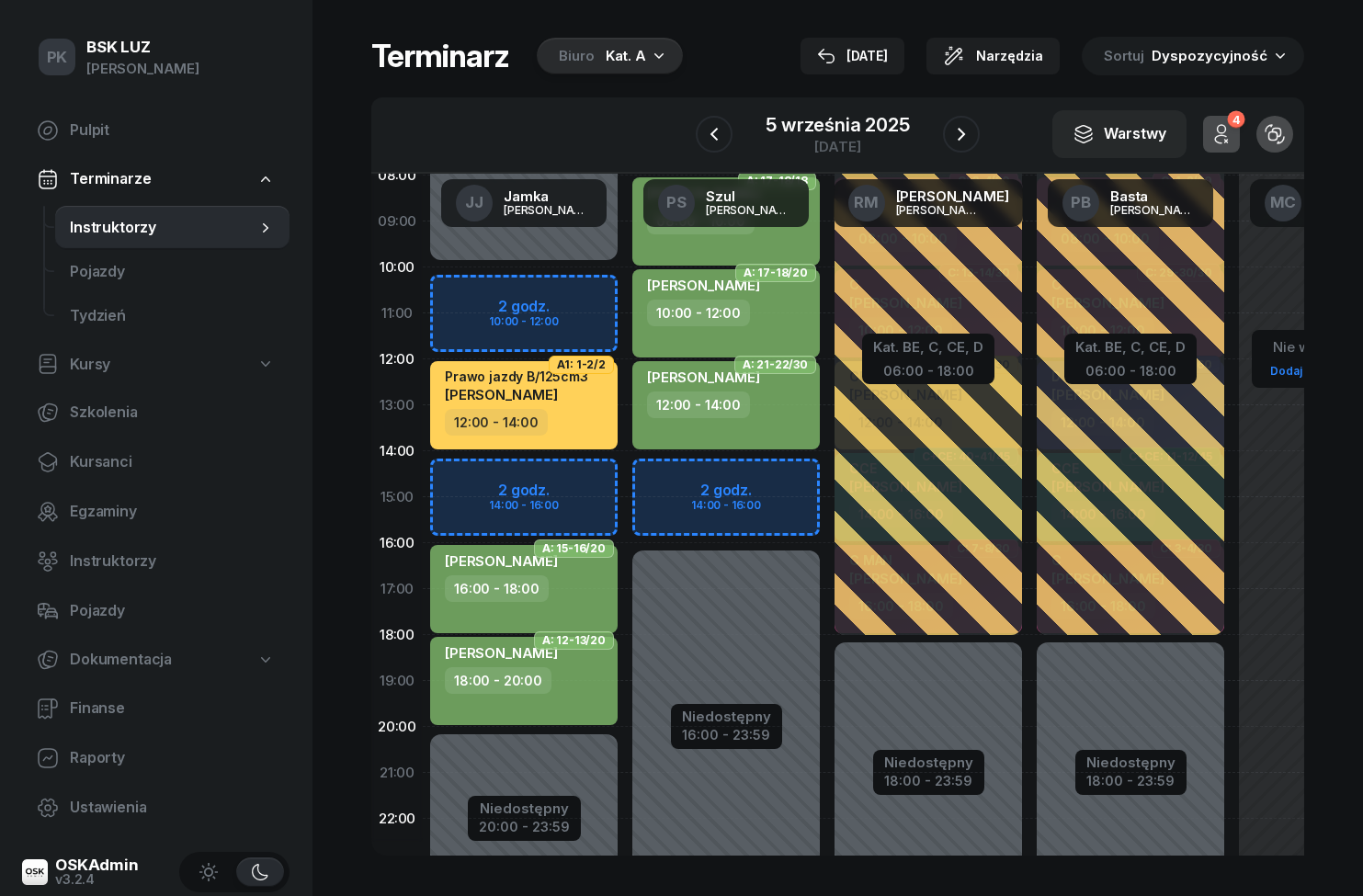
click at [721, 135] on icon "button" at bounding box center [714, 134] width 22 height 22
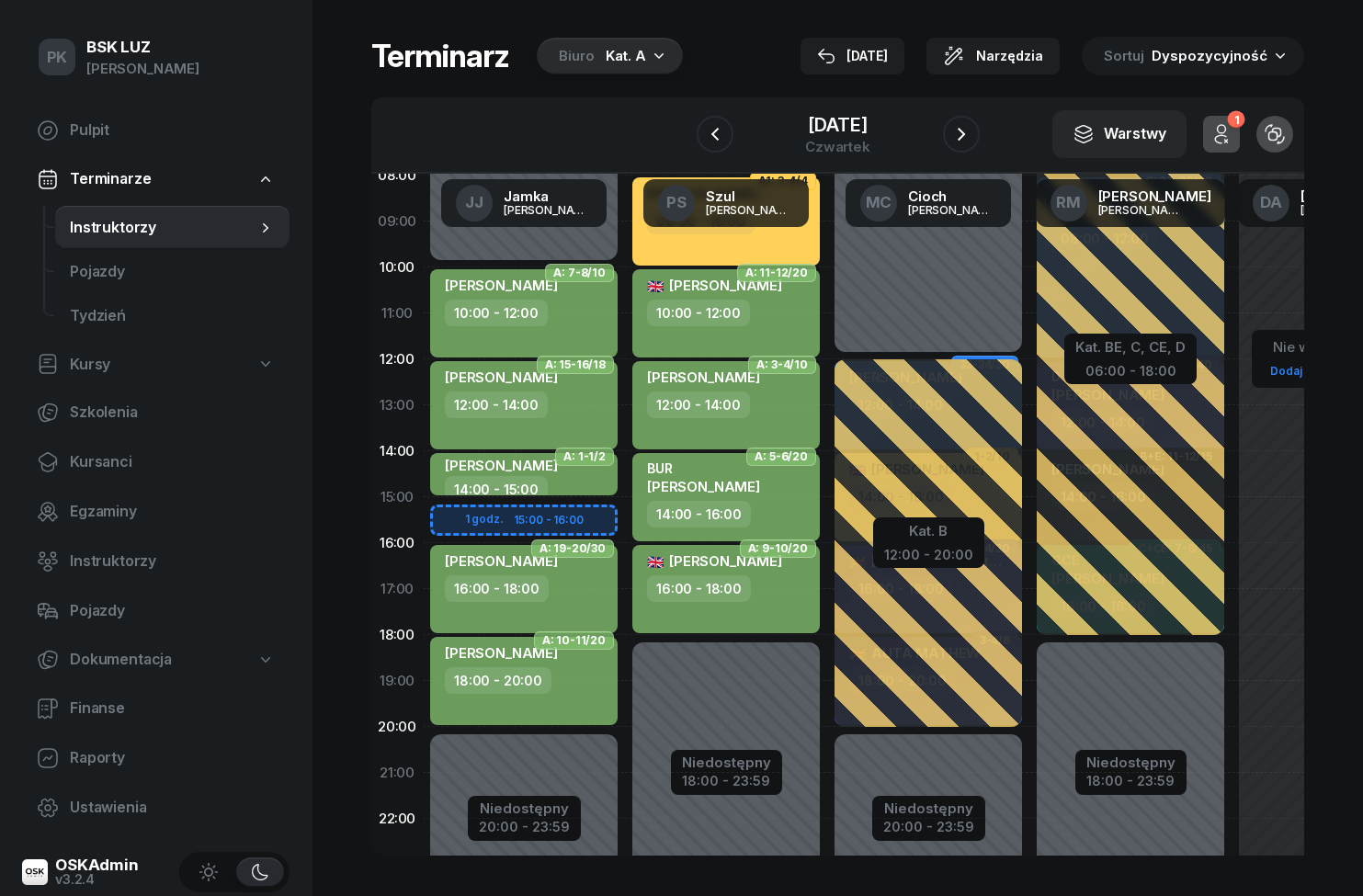
click at [727, 137] on button "button" at bounding box center [715, 134] width 36 height 36
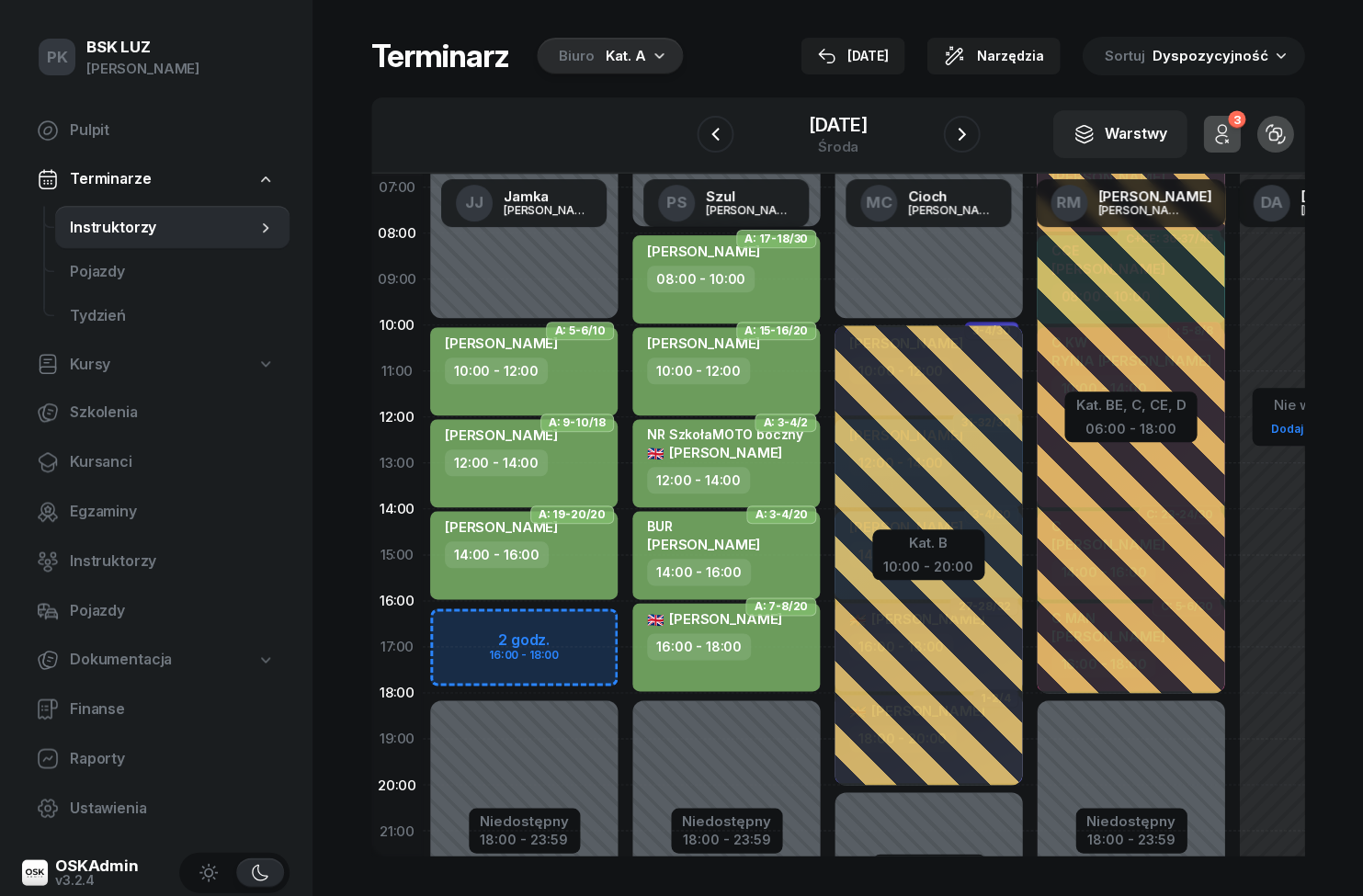
scroll to position [159, 0]
